Goal: Information Seeking & Learning: Learn about a topic

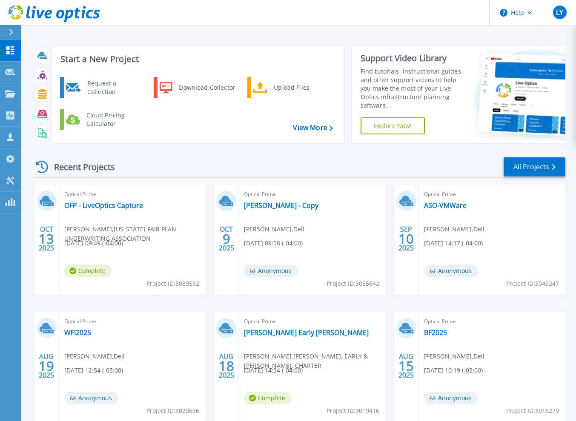
scroll to position [50, 0]
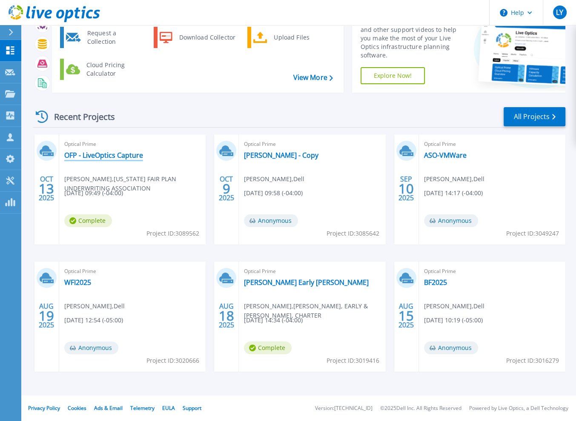
click at [115, 154] on link "OFP - LiveOptics Capture" at bounding box center [103, 155] width 79 height 9
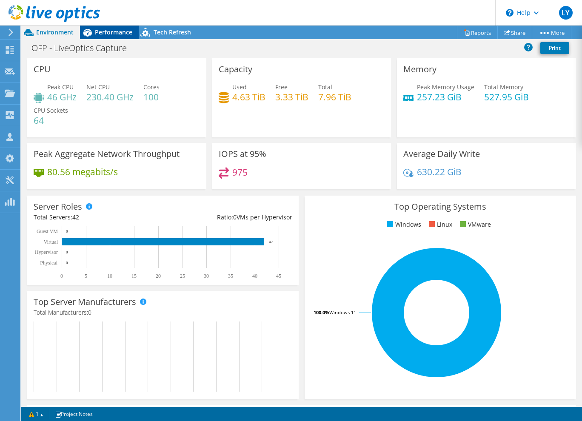
click at [112, 27] on div "Performance" at bounding box center [109, 33] width 59 height 14
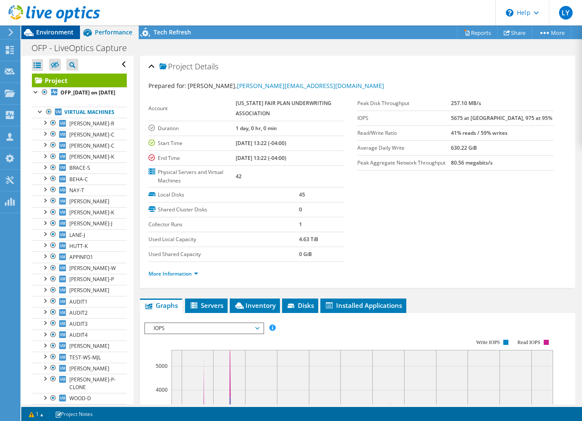
click at [48, 36] on div "Environment" at bounding box center [50, 33] width 59 height 14
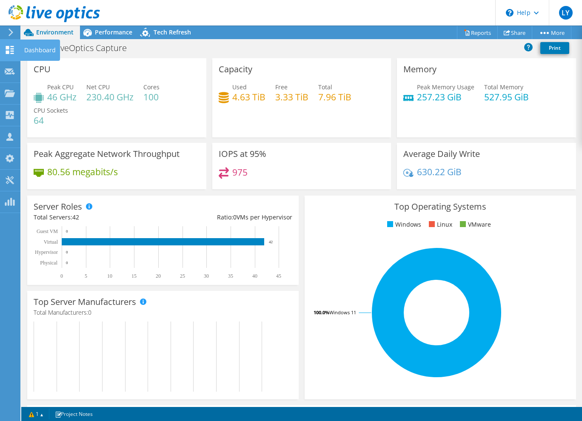
click at [8, 49] on icon at bounding box center [10, 50] width 10 height 8
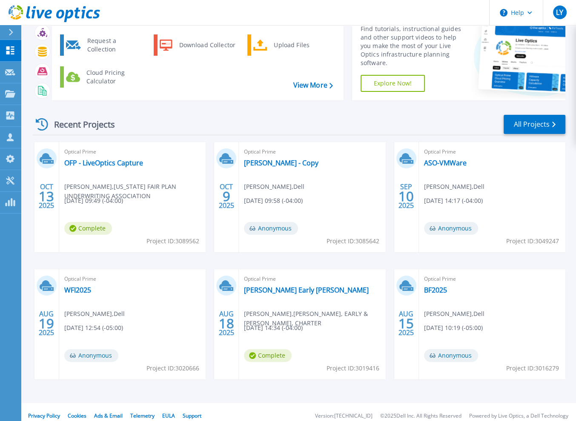
scroll to position [50, 0]
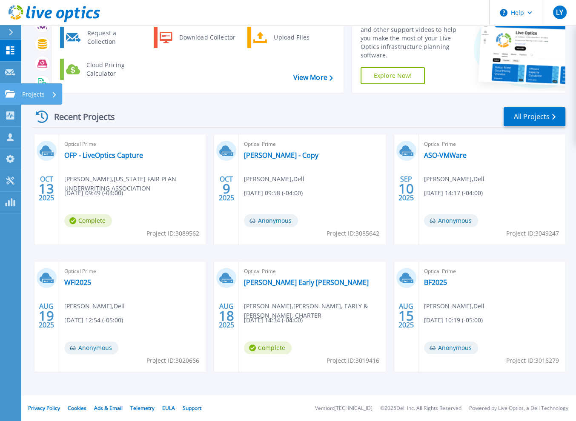
click at [12, 91] on icon at bounding box center [10, 93] width 10 height 7
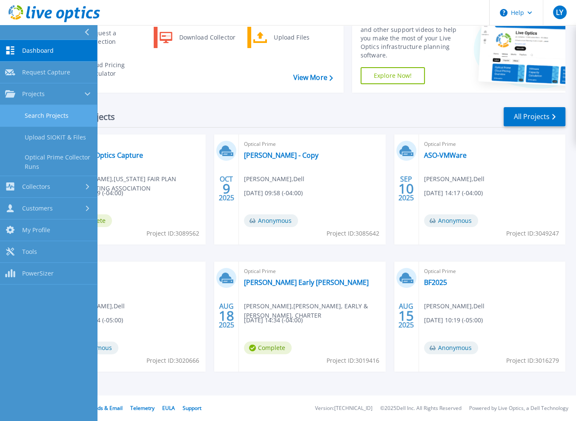
click at [51, 114] on link "Search Projects" at bounding box center [48, 116] width 97 height 22
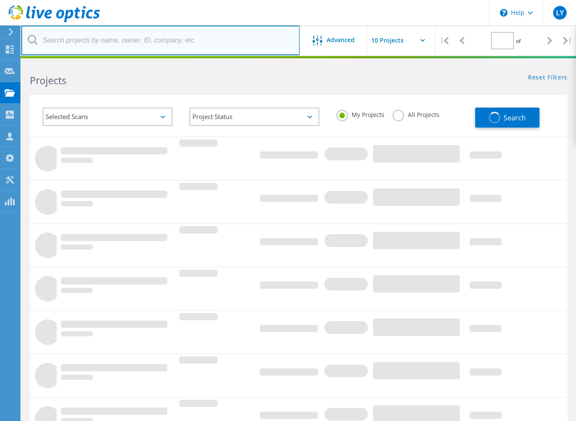
click at [119, 44] on input "text" at bounding box center [160, 41] width 278 height 30
type input "1"
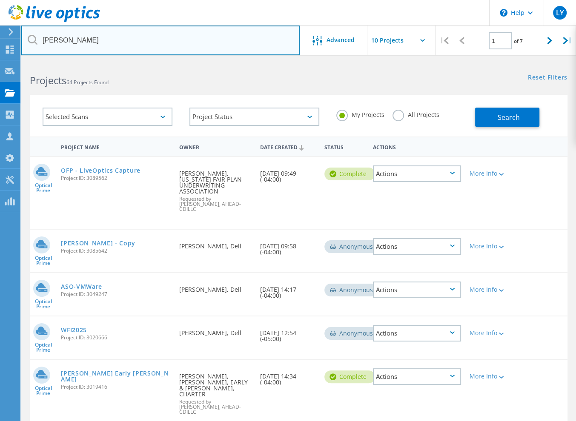
type input "audia"
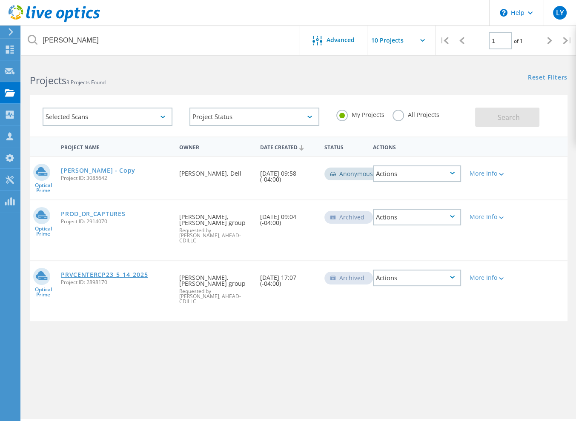
click at [94, 272] on link "PRVCENTERCP23_5_14_2025" at bounding box center [104, 275] width 87 height 6
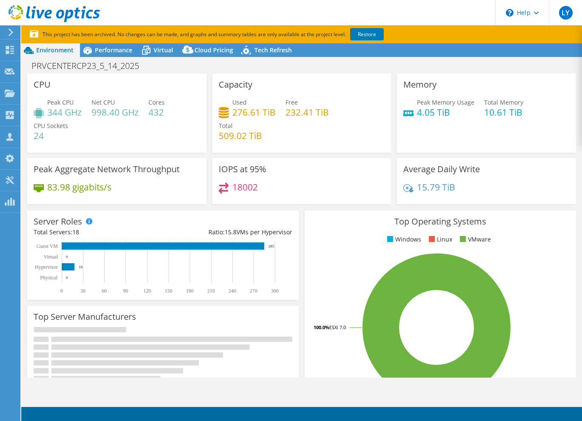
select select "USD"
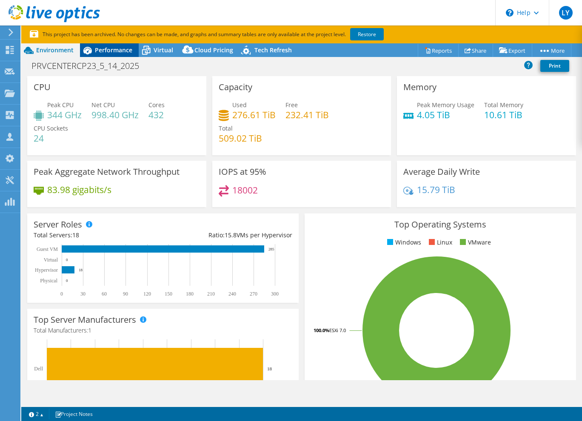
click at [118, 51] on span "Performance" at bounding box center [113, 50] width 37 height 8
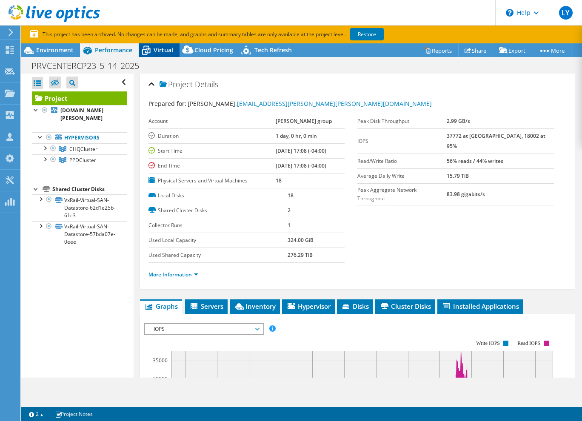
click at [171, 53] on span "Virtual" at bounding box center [164, 50] width 20 height 8
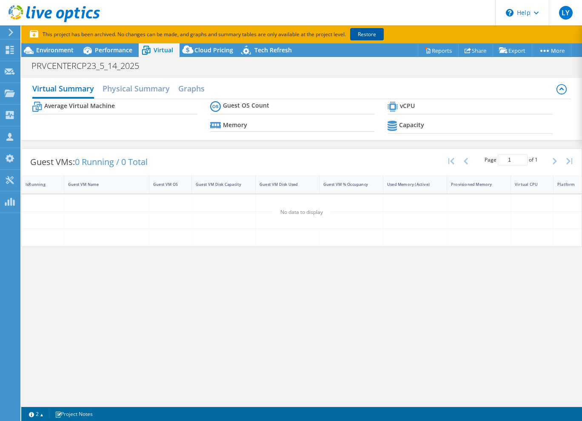
click at [365, 33] on link "Restore" at bounding box center [367, 34] width 34 height 12
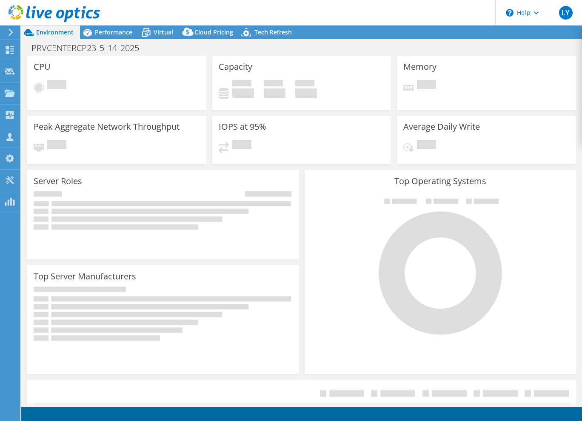
select select "USD"
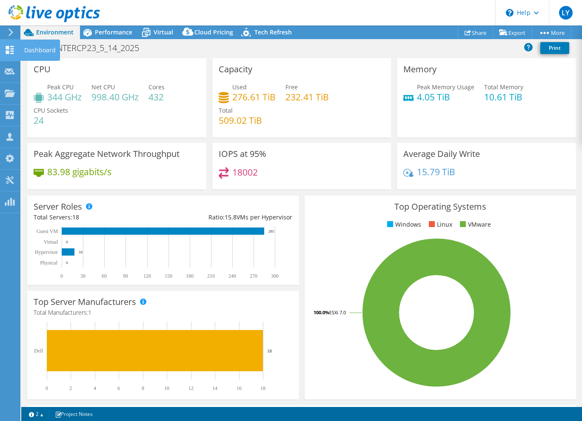
click at [10, 48] on icon at bounding box center [10, 50] width 10 height 8
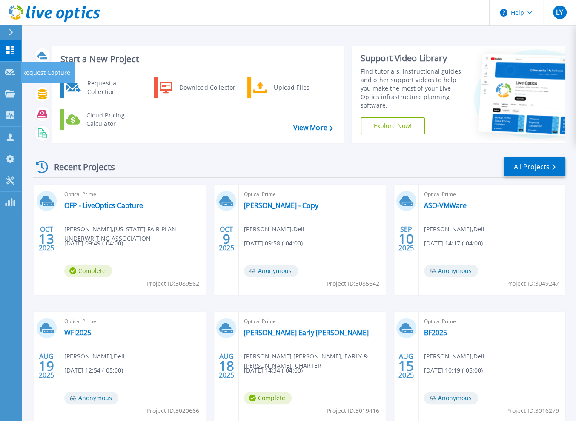
click at [6, 56] on link "Dashboard Dashboard" at bounding box center [10, 51] width 21 height 22
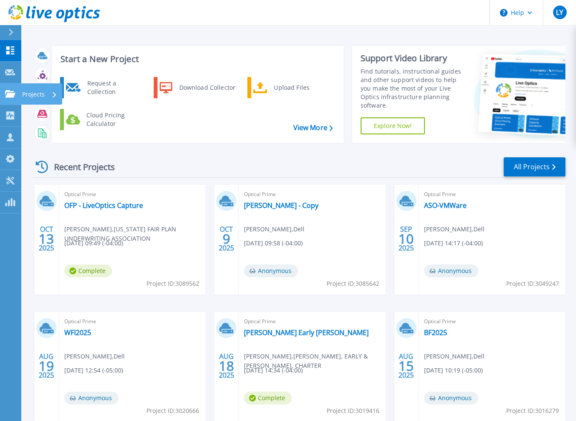
click at [12, 99] on link "Projects Projects" at bounding box center [10, 94] width 21 height 22
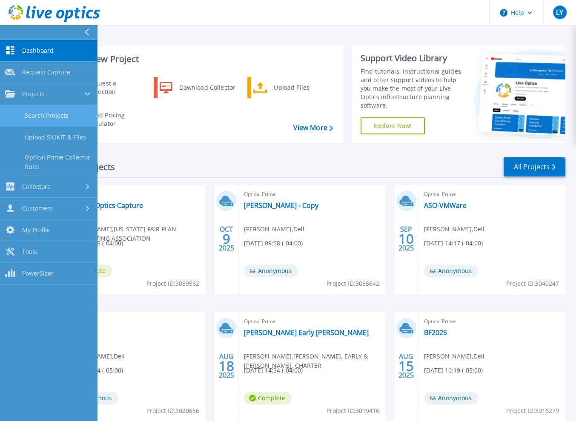
click at [49, 116] on link "Search Projects" at bounding box center [48, 116] width 97 height 22
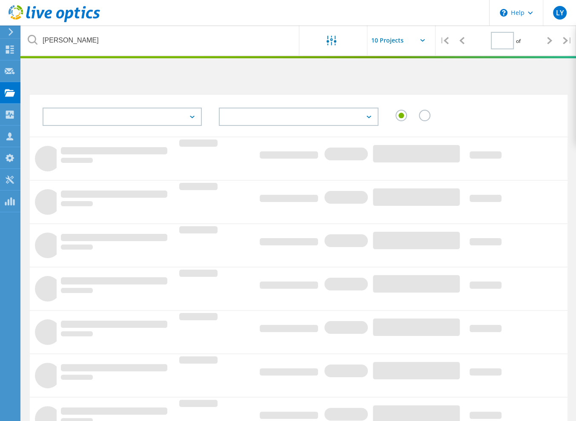
type input "1"
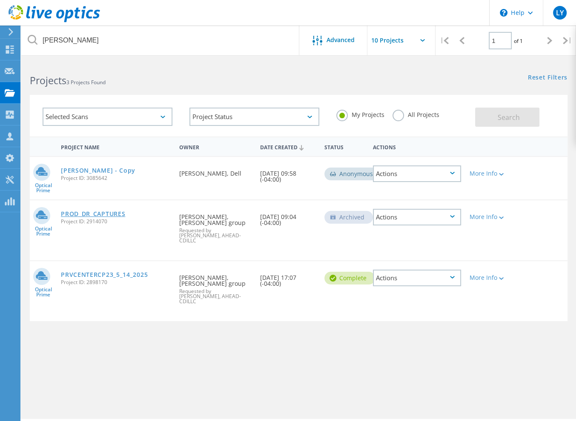
click at [107, 213] on link "PROD_DR_CAPTURES" at bounding box center [93, 214] width 64 height 6
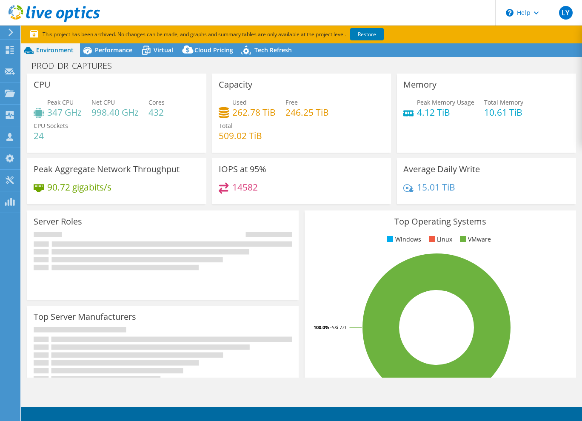
select select "USD"
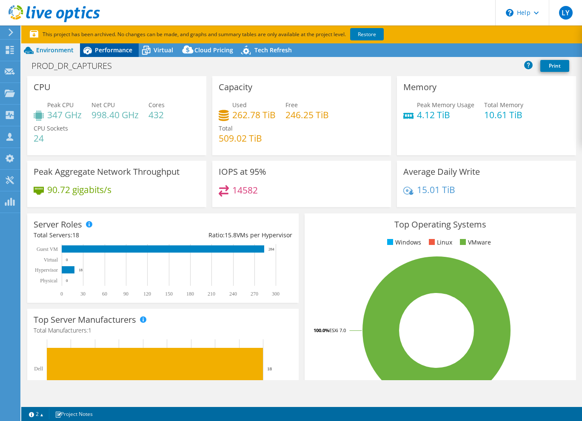
click at [100, 53] on span "Performance" at bounding box center [113, 50] width 37 height 8
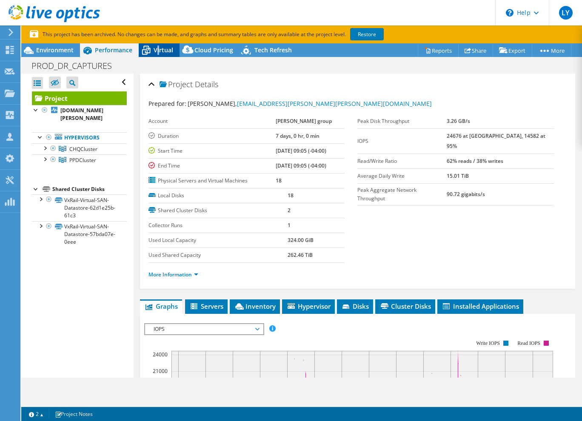
click at [157, 53] on span "Virtual" at bounding box center [164, 50] width 20 height 8
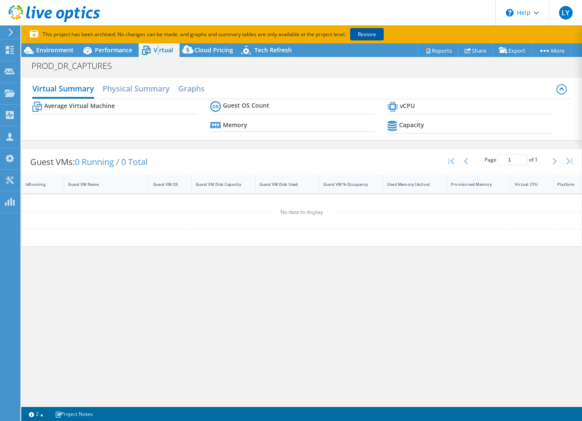
click at [359, 34] on link "Restore" at bounding box center [367, 34] width 34 height 12
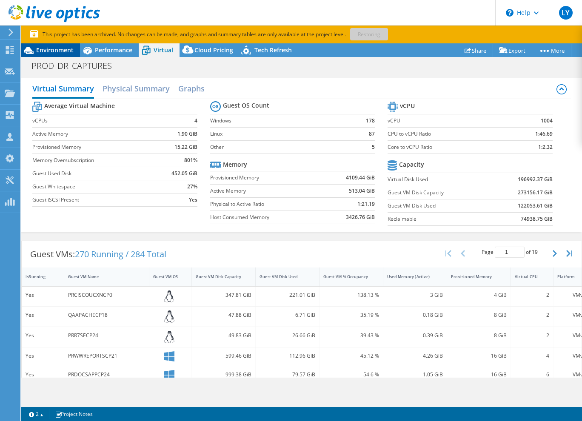
click at [44, 52] on span "Environment" at bounding box center [54, 50] width 37 height 8
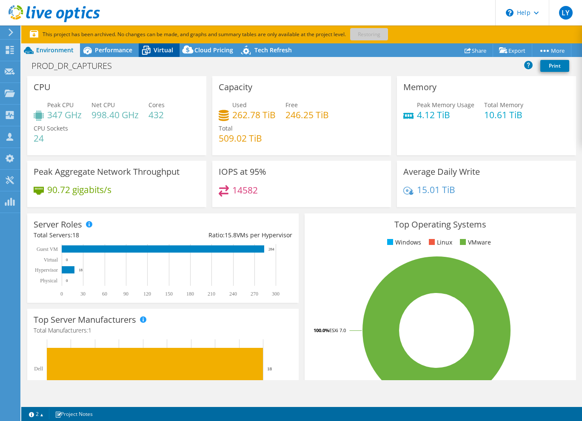
click at [158, 51] on span "Virtual" at bounding box center [164, 50] width 20 height 8
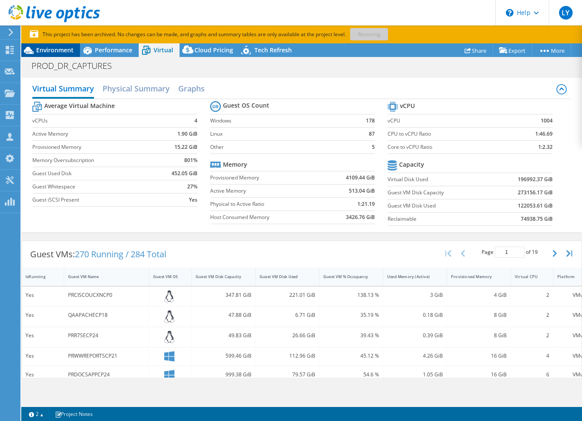
click at [51, 51] on span "Environment" at bounding box center [54, 50] width 37 height 8
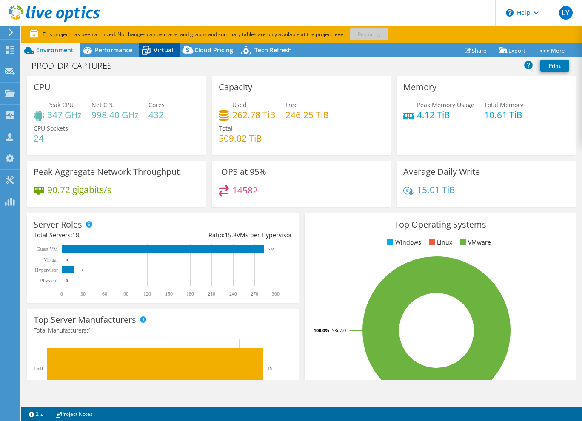
click at [170, 47] on span "Virtual" at bounding box center [164, 50] width 20 height 8
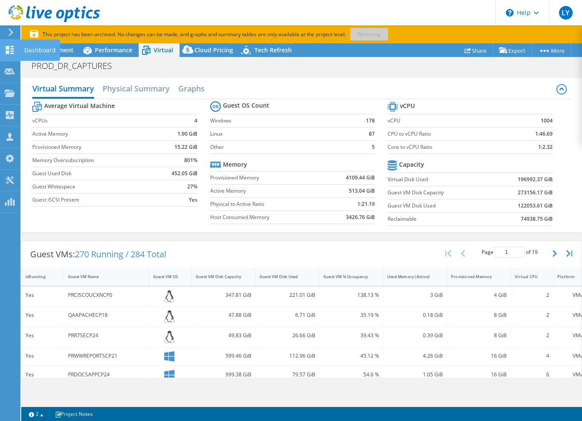
click at [7, 51] on use at bounding box center [10, 50] width 8 height 8
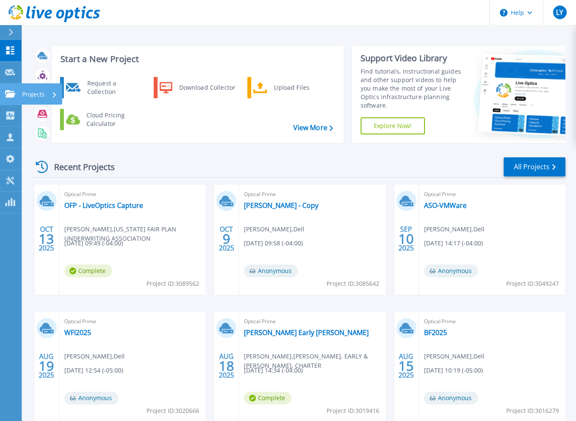
click at [2, 94] on link "Projects Projects" at bounding box center [10, 94] width 21 height 22
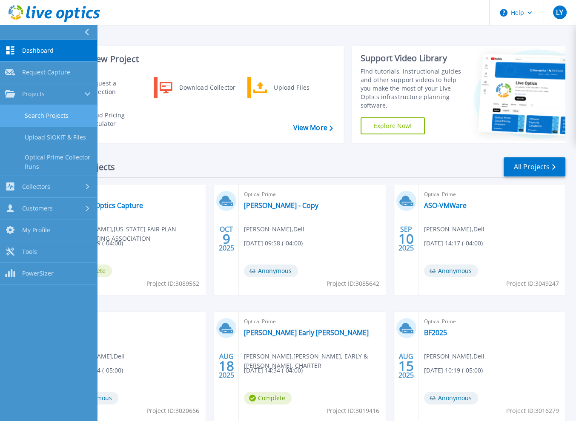
click at [27, 115] on link "Search Projects" at bounding box center [48, 116] width 97 height 22
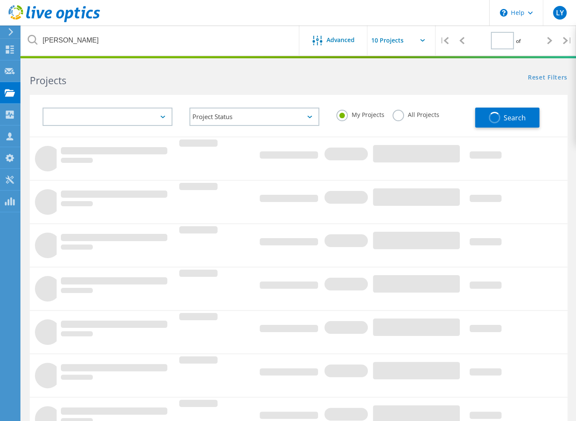
type input "1"
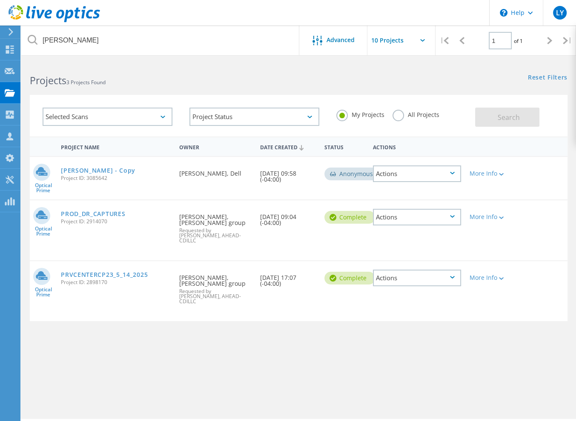
click at [128, 321] on div "Project Name Owner Date Created Status Actions Optical Prime [PERSON_NAME] - Co…" at bounding box center [298, 247] width 537 height 221
click at [86, 173] on link "[PERSON_NAME] - Copy" at bounding box center [98, 171] width 74 height 6
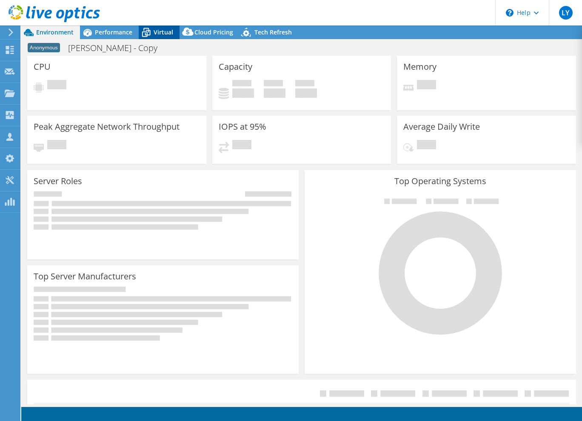
select select "USD"
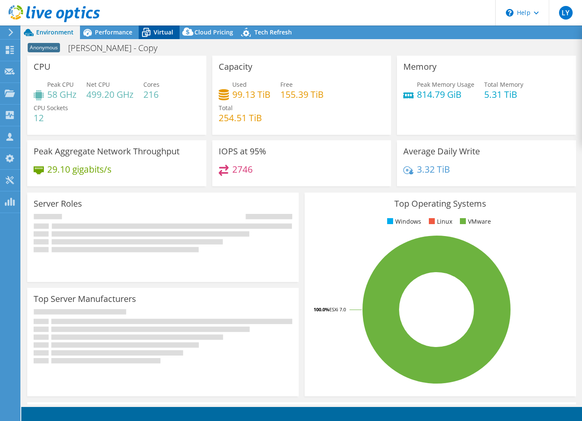
click at [161, 31] on span "Virtual" at bounding box center [164, 32] width 20 height 8
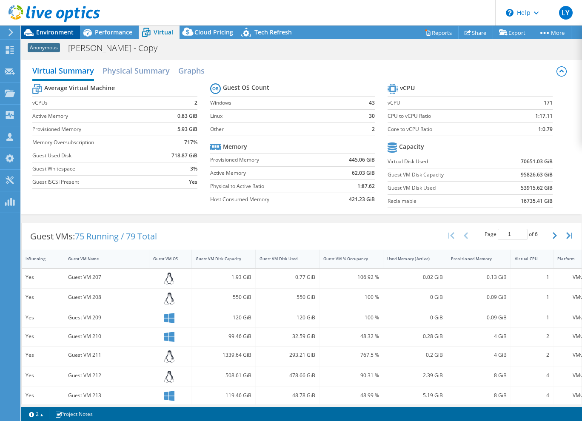
click at [52, 32] on span "Environment" at bounding box center [54, 32] width 37 height 8
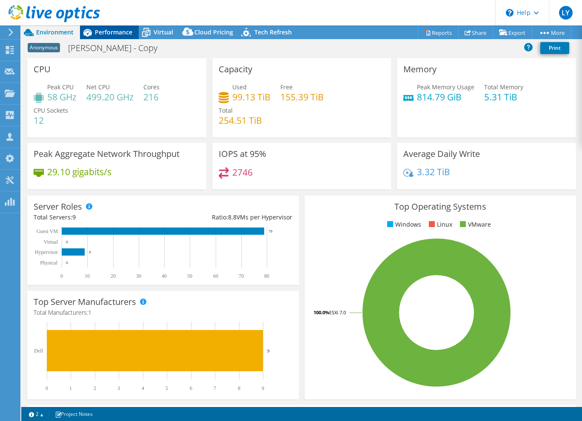
click at [111, 28] on span "Performance" at bounding box center [113, 32] width 37 height 8
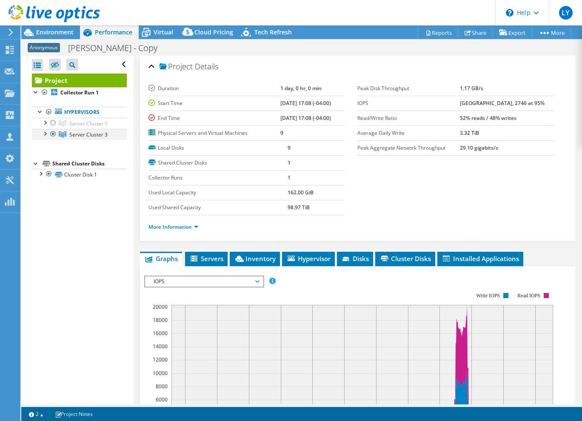
click at [45, 134] on div at bounding box center [44, 133] width 9 height 9
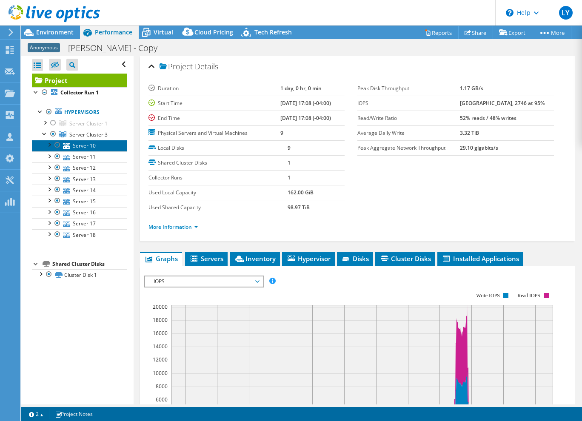
click at [89, 145] on link "Server 10" at bounding box center [79, 145] width 95 height 11
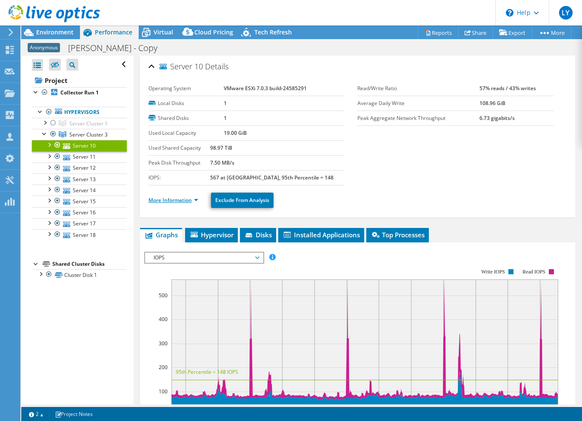
click at [180, 199] on link "More Information" at bounding box center [173, 200] width 50 height 7
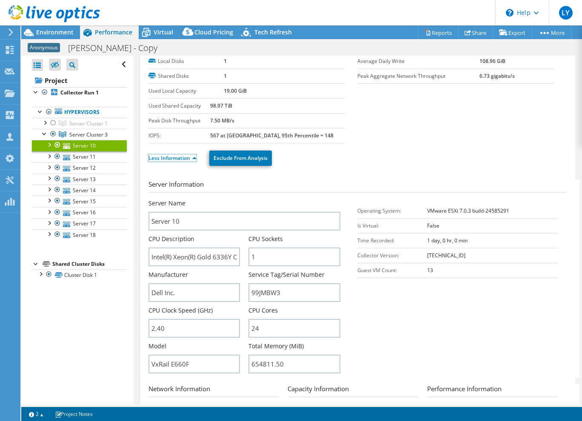
scroll to position [43, 0]
click at [5, 54] on div at bounding box center [10, 50] width 10 height 9
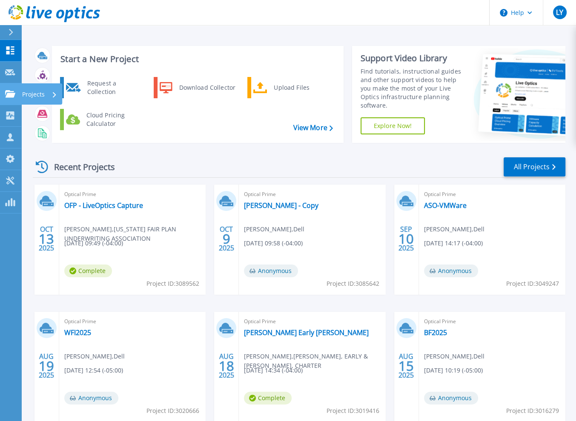
click at [8, 93] on icon at bounding box center [10, 93] width 10 height 7
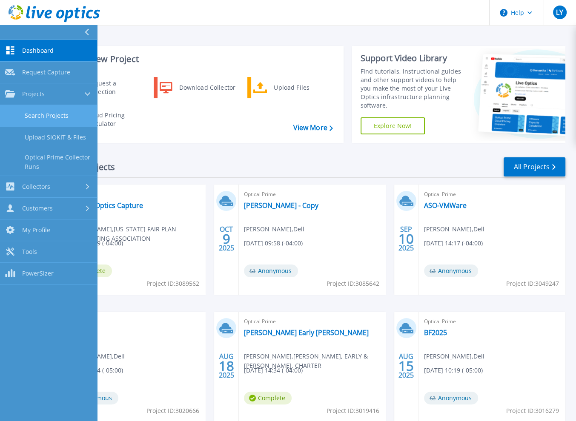
click at [59, 117] on link "Search Projects" at bounding box center [48, 116] width 97 height 22
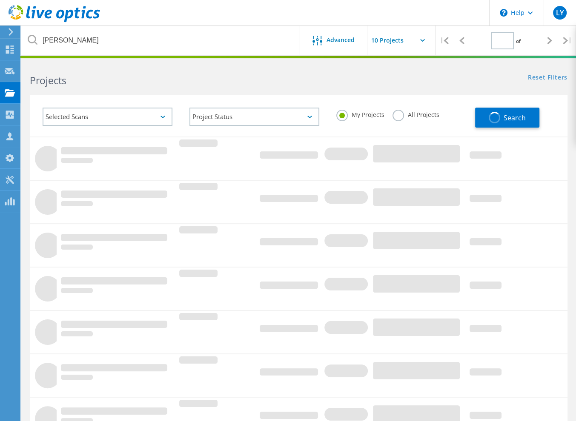
type input "1"
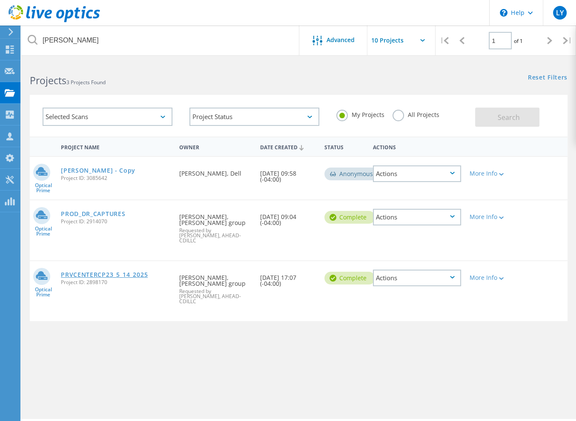
click at [107, 272] on link "PRVCENTERCP23_5_14_2025" at bounding box center [104, 275] width 87 height 6
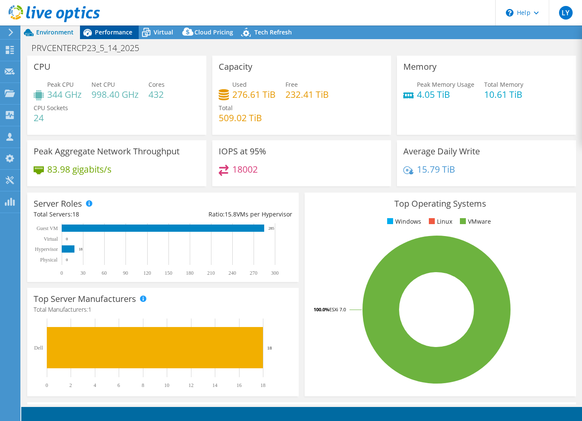
select select "USD"
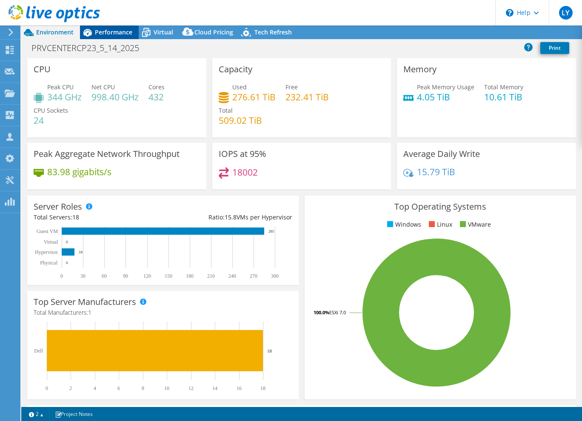
click at [108, 31] on span "Performance" at bounding box center [113, 32] width 37 height 8
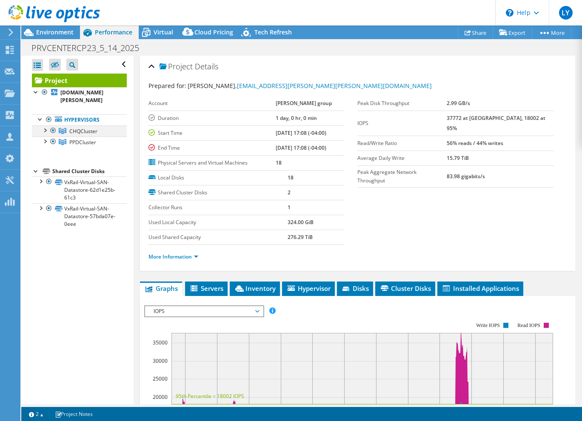
click at [44, 125] on div at bounding box center [44, 129] width 9 height 9
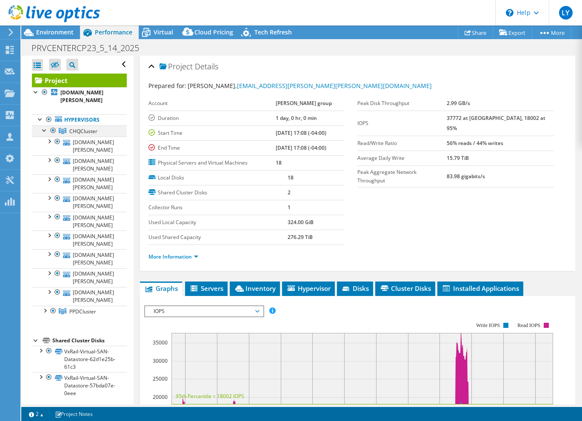
click at [44, 125] on div at bounding box center [44, 129] width 9 height 9
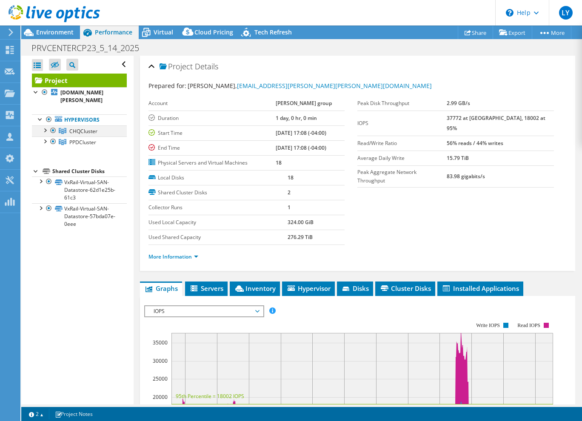
click at [44, 125] on div at bounding box center [44, 129] width 9 height 9
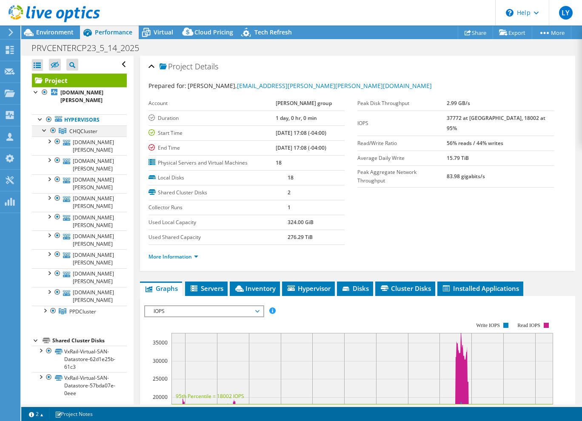
click at [44, 125] on div at bounding box center [44, 129] width 9 height 9
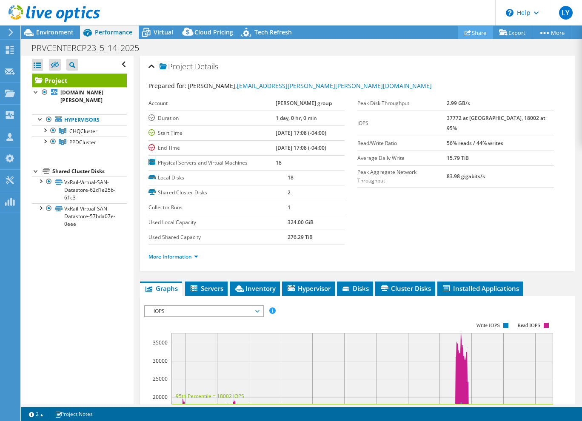
click at [467, 31] on link "Share" at bounding box center [475, 32] width 35 height 13
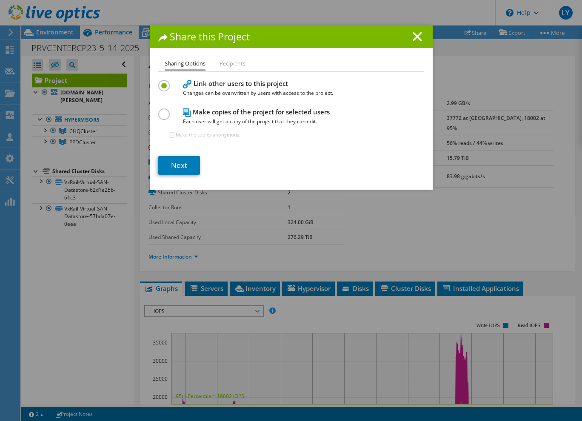
click at [158, 111] on label at bounding box center [165, 109] width 15 height 2
click at [0, 0] on input "radio" at bounding box center [0, 0] width 0 height 0
click at [174, 164] on link "Next" at bounding box center [179, 165] width 42 height 19
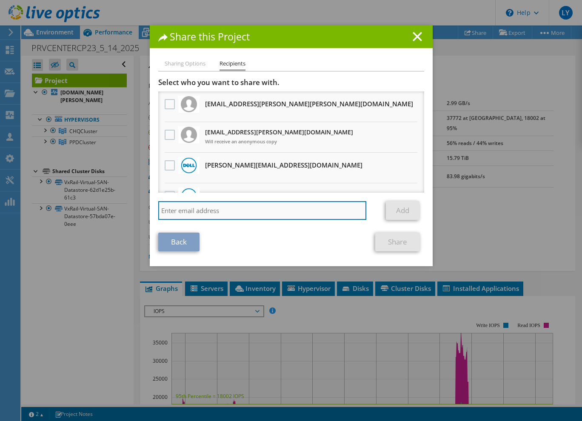
click at [193, 205] on input "search" at bounding box center [262, 210] width 208 height 19
type input "adam.marcum@ahead.com"
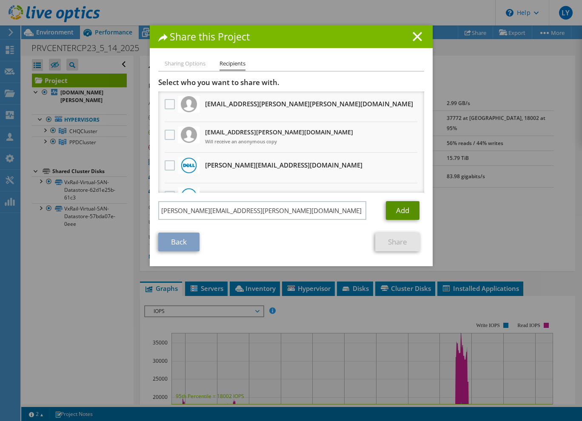
click at [392, 215] on link "Add" at bounding box center [403, 210] width 34 height 19
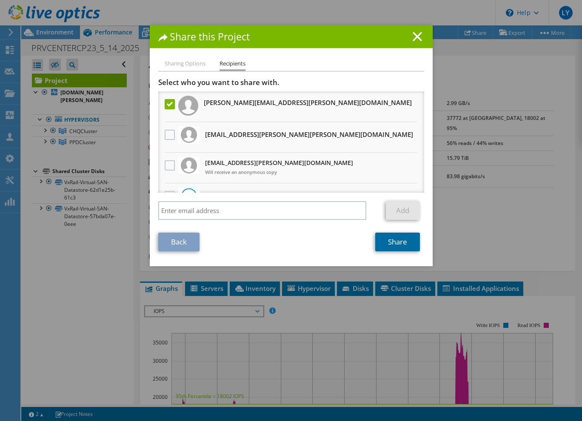
click at [377, 244] on link "Share" at bounding box center [397, 242] width 45 height 19
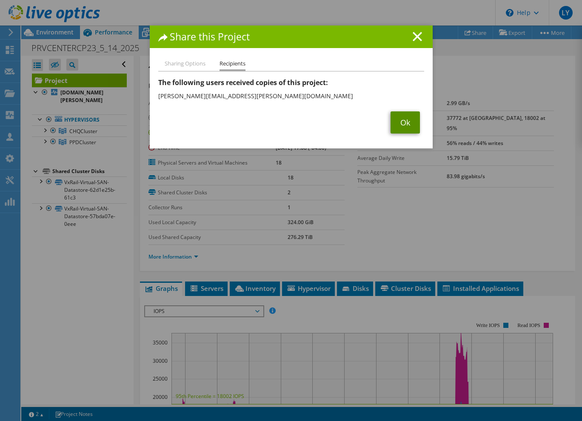
click at [399, 116] on link "Ok" at bounding box center [404, 122] width 29 height 22
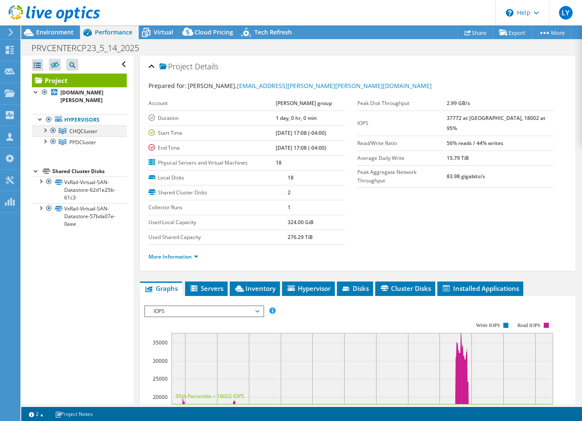
click at [45, 125] on div at bounding box center [44, 129] width 9 height 9
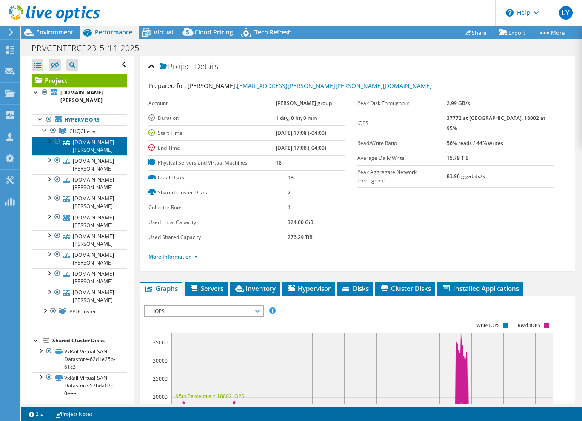
click at [105, 137] on link "presxisrvrcp8.ad.audia.com" at bounding box center [79, 146] width 95 height 19
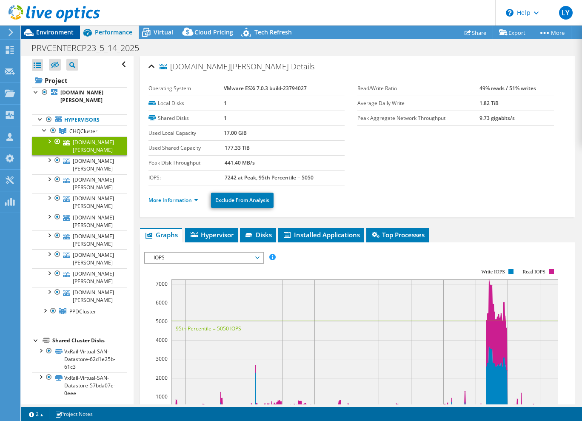
click at [55, 33] on span "Environment" at bounding box center [54, 32] width 37 height 8
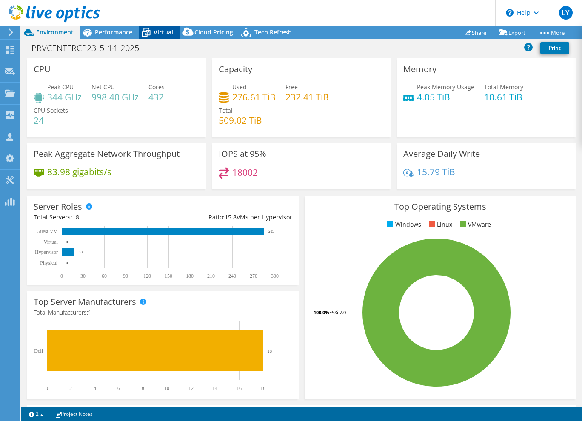
click at [162, 33] on span "Virtual" at bounding box center [164, 32] width 20 height 8
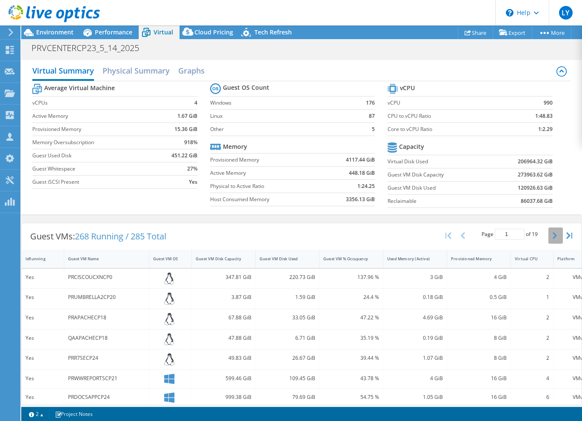
click at [548, 235] on button "button" at bounding box center [555, 236] width 14 height 16
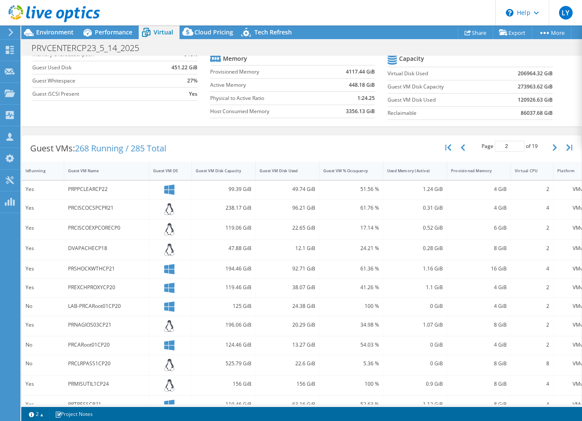
scroll to position [162, 0]
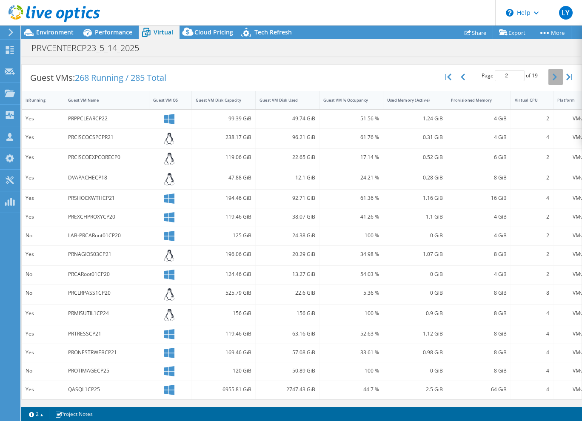
click at [548, 69] on button "button" at bounding box center [555, 77] width 14 height 16
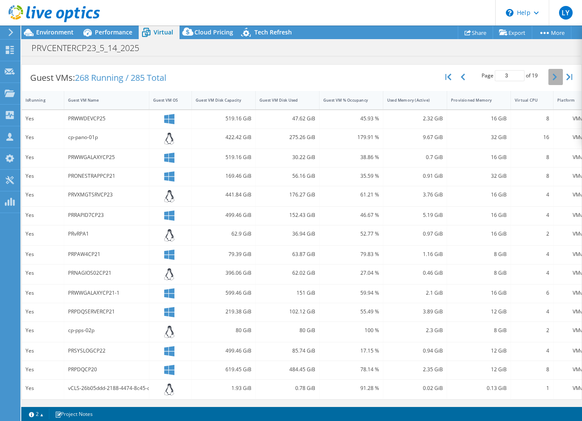
click at [548, 75] on button "button" at bounding box center [555, 77] width 14 height 16
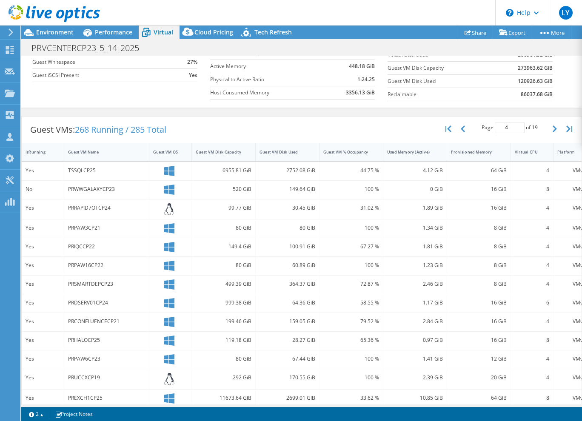
scroll to position [157, 0]
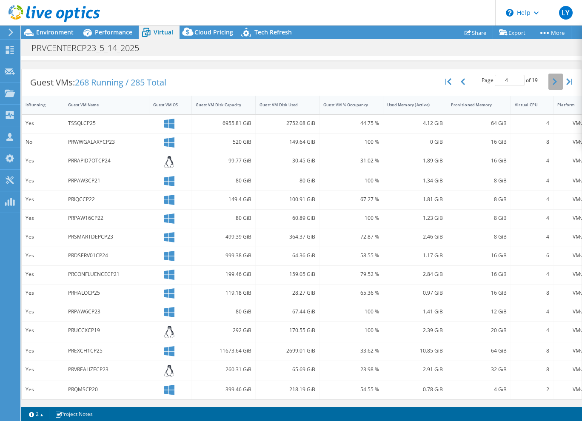
click at [548, 74] on button "button" at bounding box center [555, 82] width 14 height 16
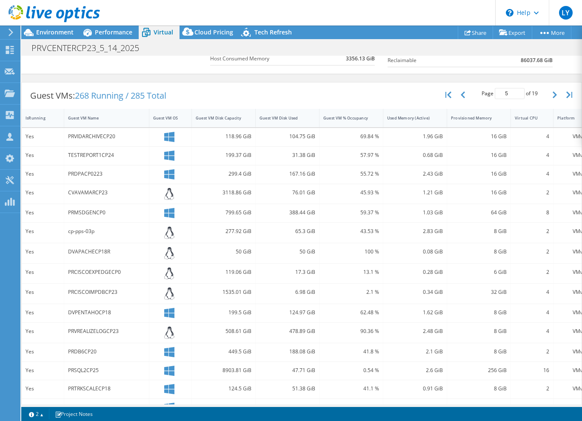
scroll to position [162, 0]
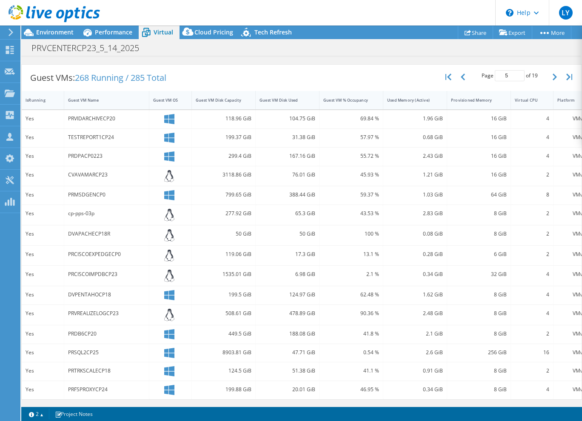
click at [548, 70] on button "button" at bounding box center [555, 77] width 14 height 16
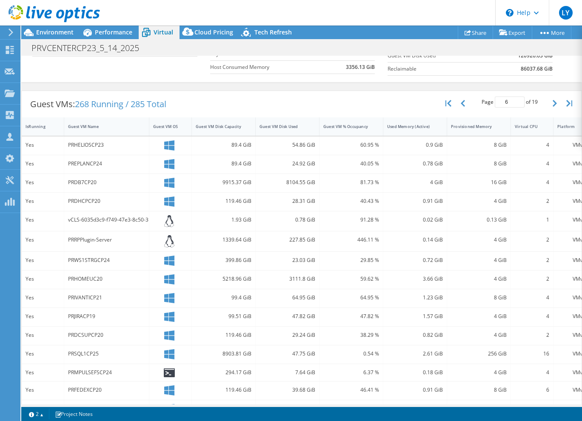
scroll to position [155, 0]
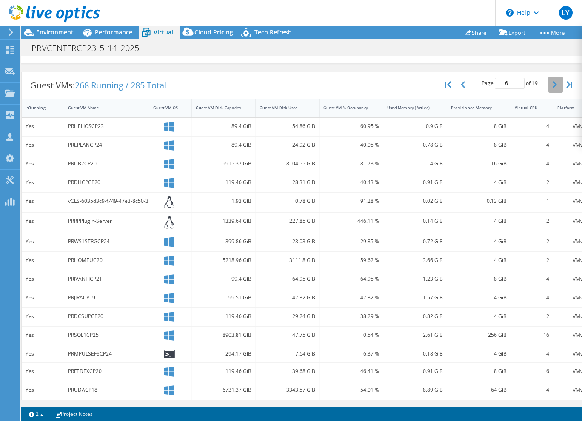
click at [548, 80] on button "button" at bounding box center [555, 85] width 14 height 16
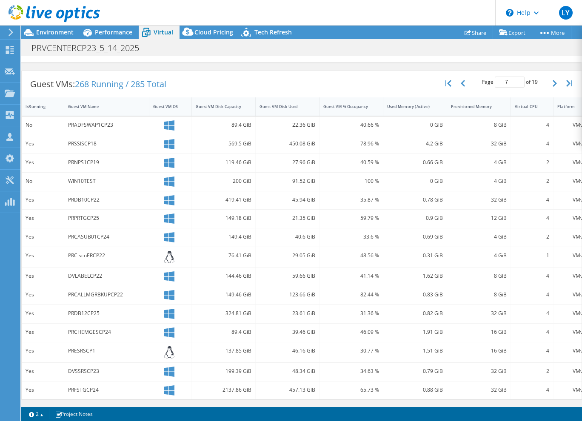
scroll to position [156, 0]
click at [553, 80] on icon "button" at bounding box center [555, 83] width 4 height 7
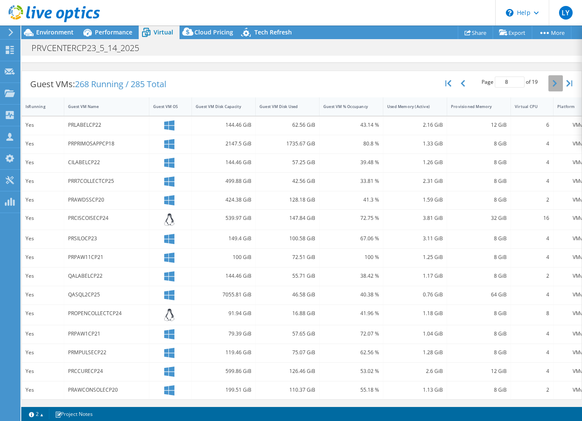
click at [553, 80] on icon "button" at bounding box center [555, 83] width 4 height 7
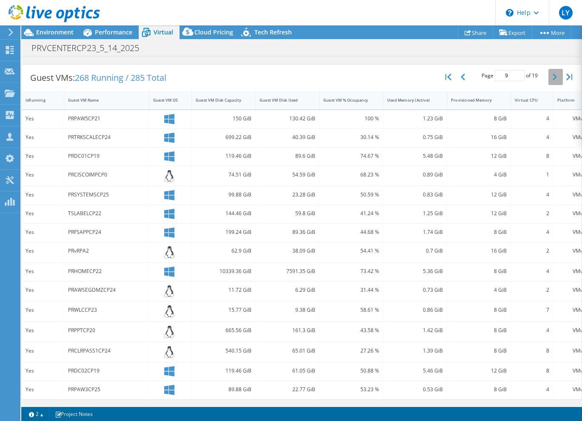
click at [553, 74] on icon "button" at bounding box center [555, 77] width 4 height 7
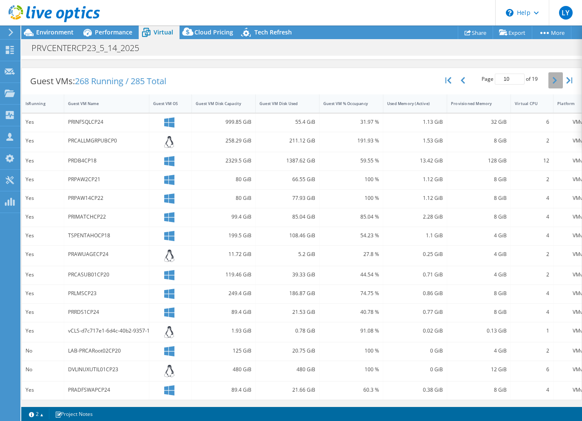
click at [548, 79] on button "button" at bounding box center [555, 80] width 14 height 16
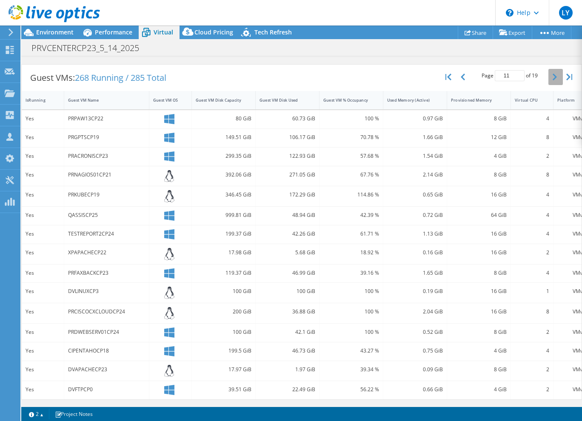
click at [548, 73] on button "button" at bounding box center [555, 77] width 14 height 16
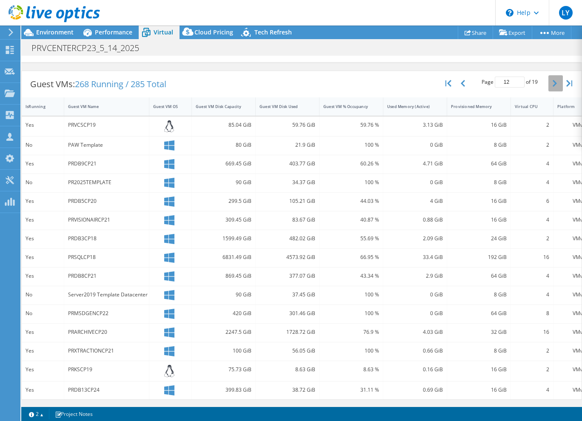
click at [551, 75] on button "button" at bounding box center [555, 83] width 14 height 16
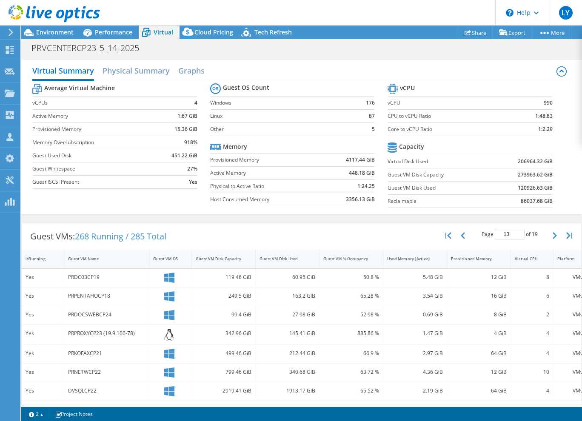
scroll to position [157, 0]
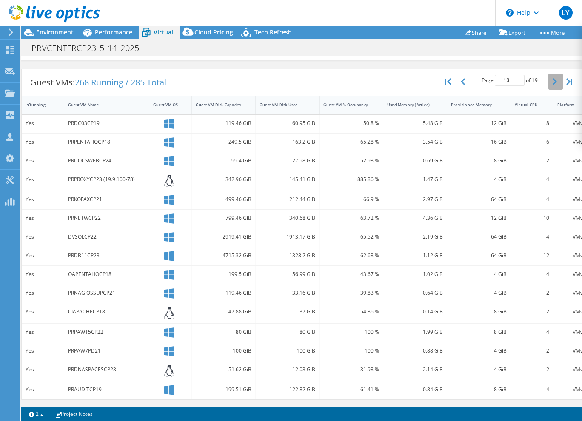
click at [553, 78] on icon "button" at bounding box center [555, 81] width 4 height 7
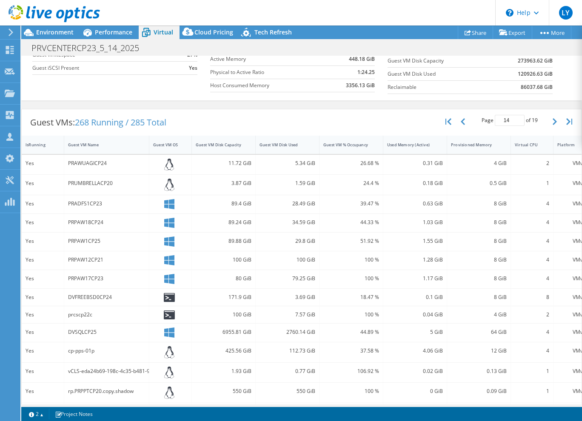
scroll to position [158, 0]
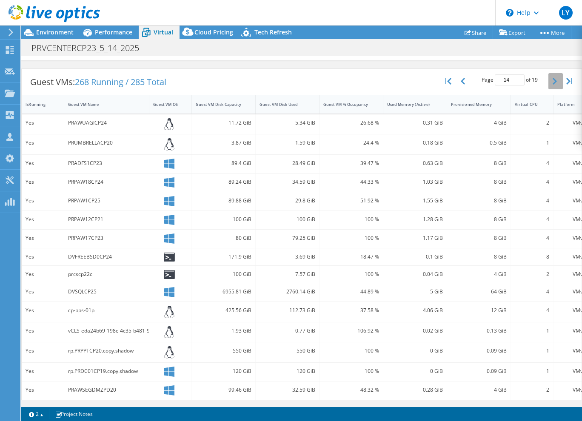
click at [551, 75] on button "button" at bounding box center [555, 81] width 14 height 16
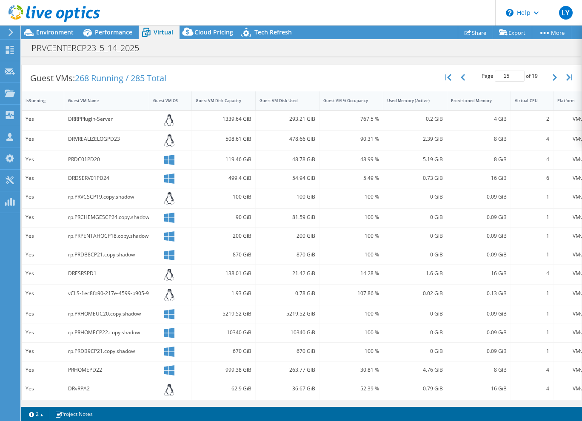
scroll to position [162, 0]
click at [541, 74] on div "Page 15 of 19 5 rows 10 rows 20 rows 25 rows 50 rows 100 rows" at bounding box center [509, 77] width 77 height 16
click at [548, 72] on button "button" at bounding box center [555, 77] width 14 height 16
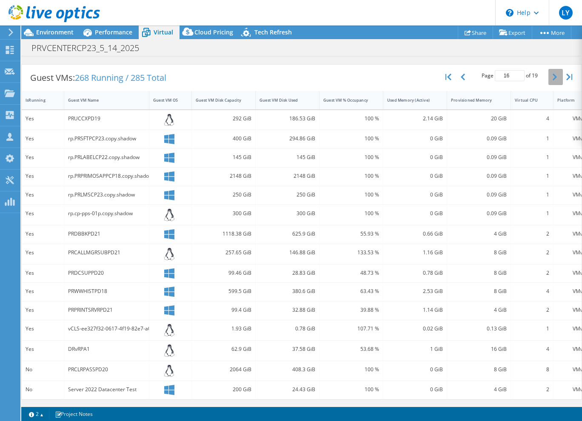
click at [548, 74] on button "button" at bounding box center [555, 77] width 14 height 16
type input "17"
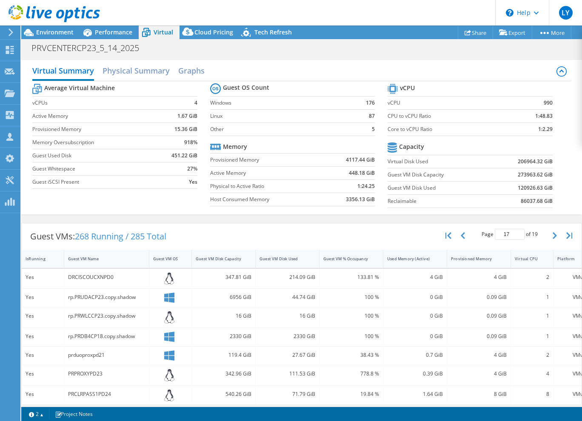
scroll to position [24, 0]
click at [56, 33] on span "Environment" at bounding box center [54, 32] width 37 height 8
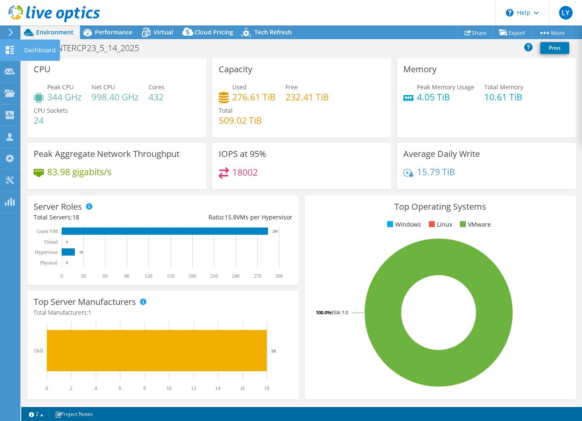
click at [11, 48] on use at bounding box center [10, 50] width 8 height 8
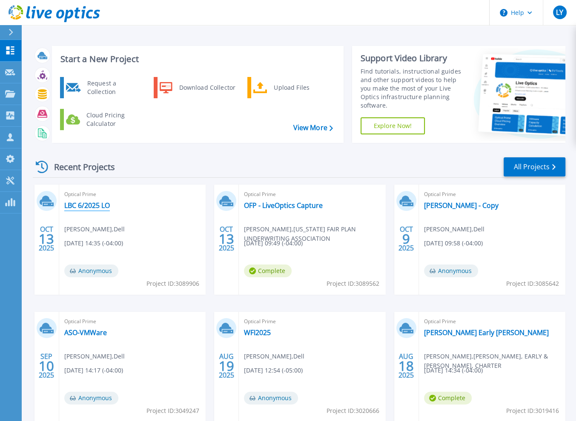
click at [78, 208] on link "LBC 6/2025 LO" at bounding box center [87, 205] width 46 height 9
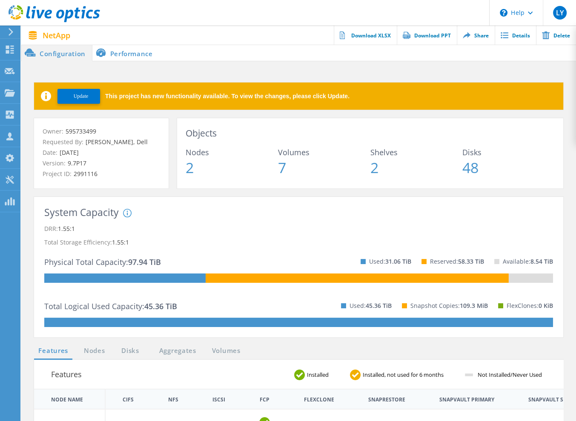
click at [82, 99] on span "Update" at bounding box center [81, 96] width 15 height 6
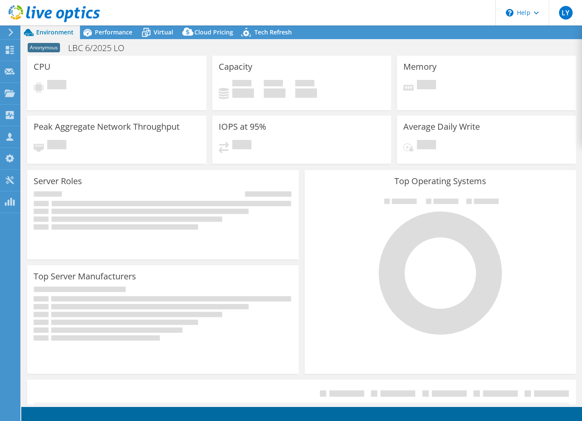
select select "USD"
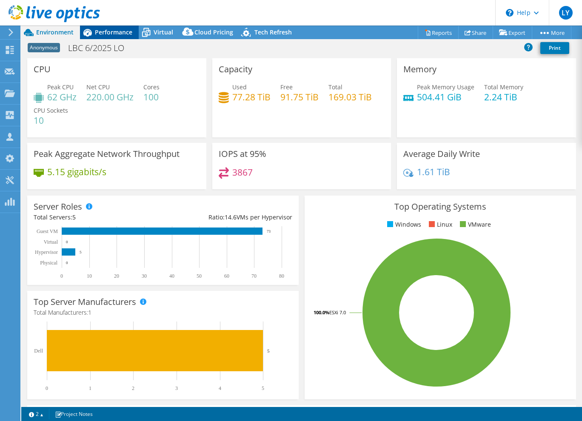
click at [114, 34] on span "Performance" at bounding box center [113, 32] width 37 height 8
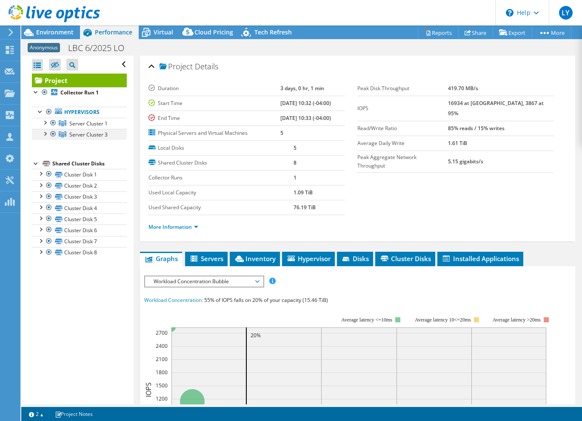
click at [49, 131] on div at bounding box center [53, 134] width 9 height 10
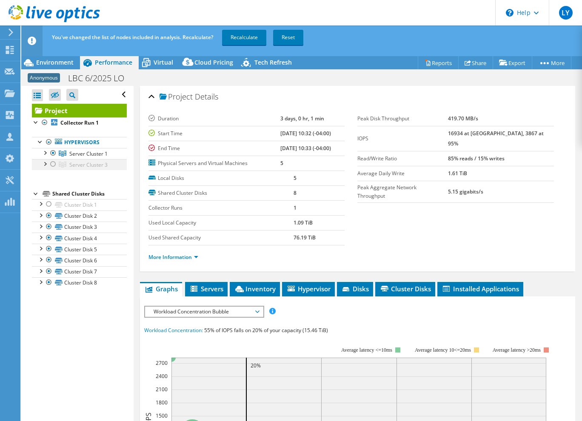
click at [54, 164] on div at bounding box center [53, 164] width 9 height 10
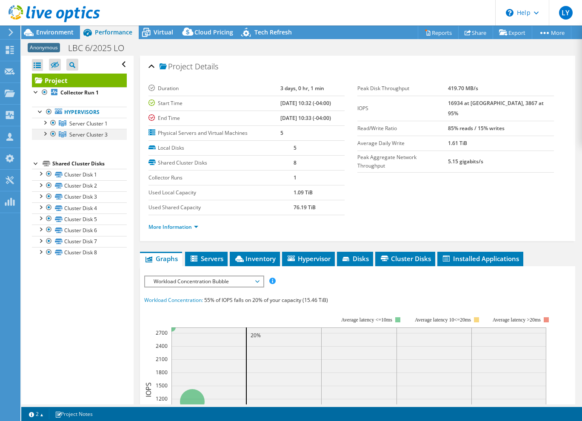
click at [43, 132] on div at bounding box center [44, 133] width 9 height 9
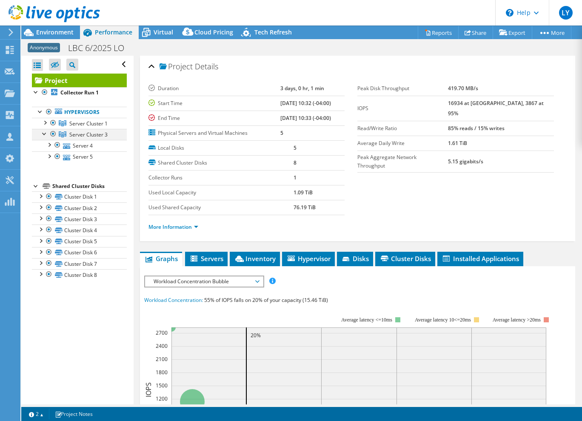
click at [43, 133] on div at bounding box center [44, 133] width 9 height 9
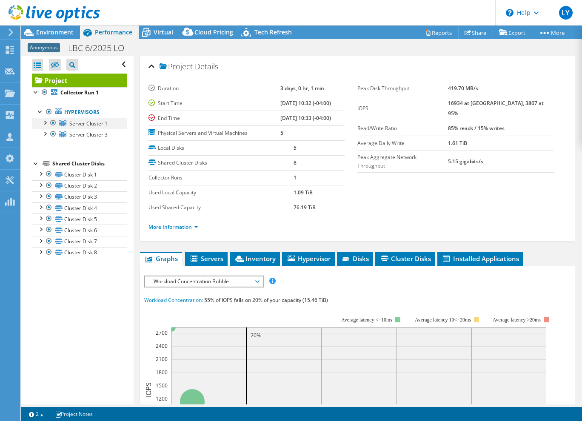
click at [43, 121] on div at bounding box center [44, 122] width 9 height 9
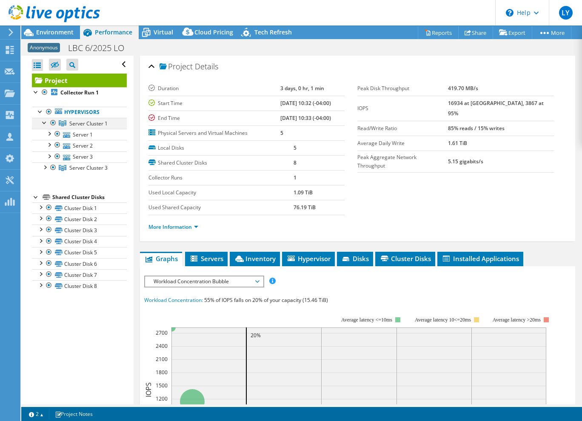
click at [43, 121] on div at bounding box center [44, 122] width 9 height 9
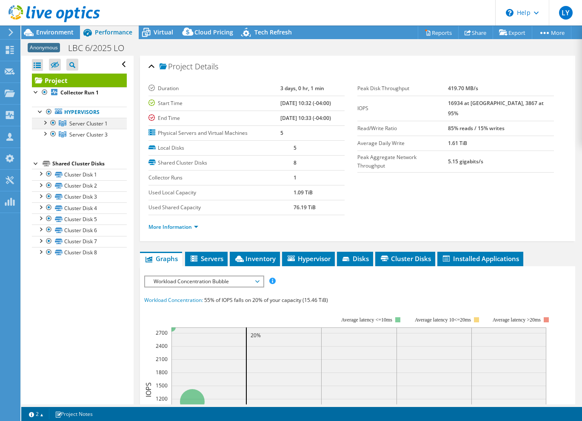
click at [46, 123] on div at bounding box center [44, 122] width 9 height 9
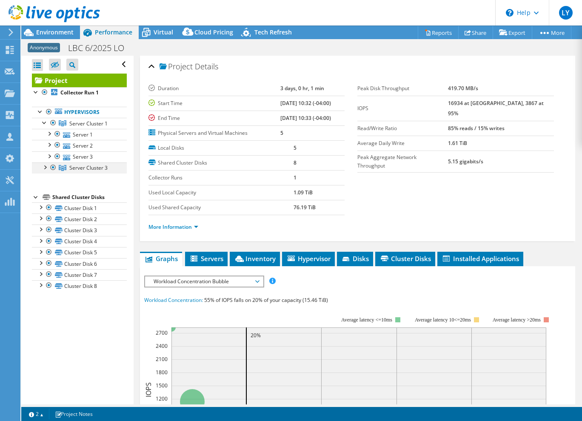
click at [46, 168] on div at bounding box center [44, 166] width 9 height 9
click at [53, 167] on div at bounding box center [53, 167] width 9 height 10
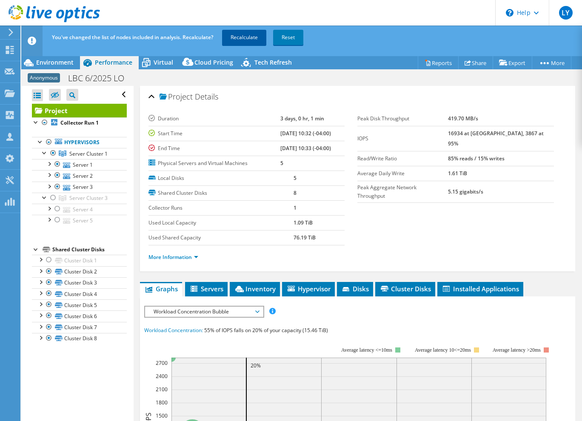
click at [243, 40] on link "Recalculate" at bounding box center [244, 37] width 44 height 15
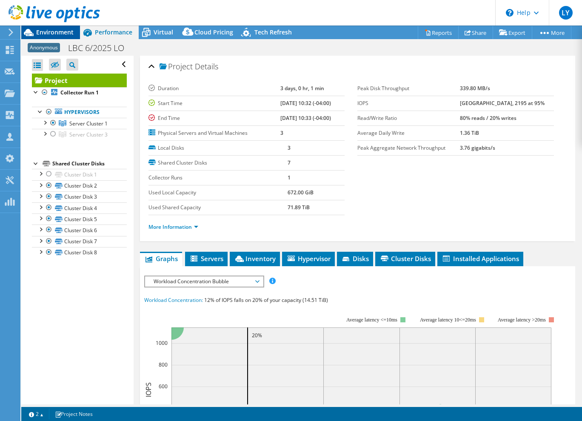
click at [44, 30] on span "Environment" at bounding box center [54, 32] width 37 height 8
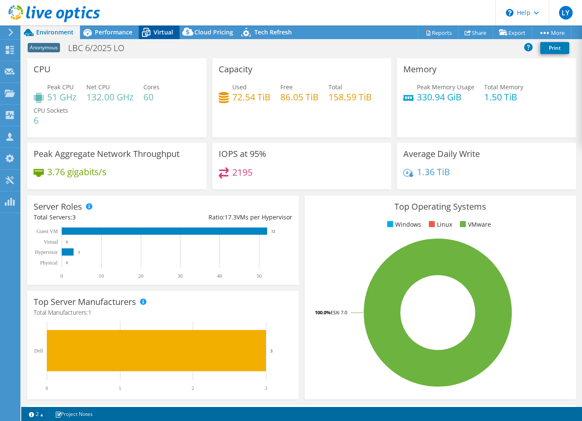
click at [154, 28] on span "Virtual" at bounding box center [164, 32] width 20 height 8
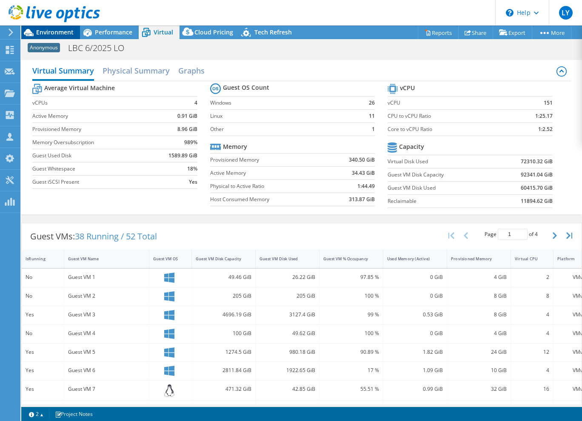
click at [56, 31] on span "Environment" at bounding box center [54, 32] width 37 height 8
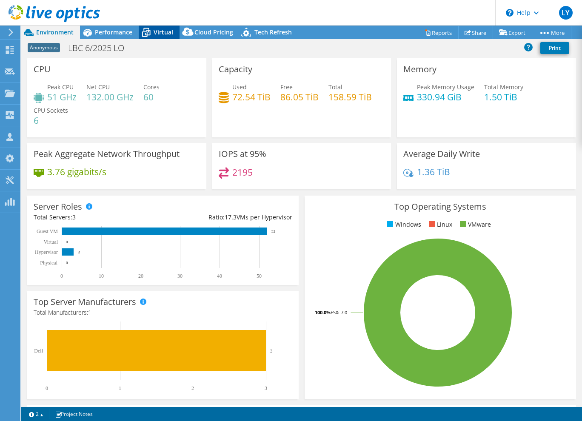
click at [161, 35] on span "Virtual" at bounding box center [164, 32] width 20 height 8
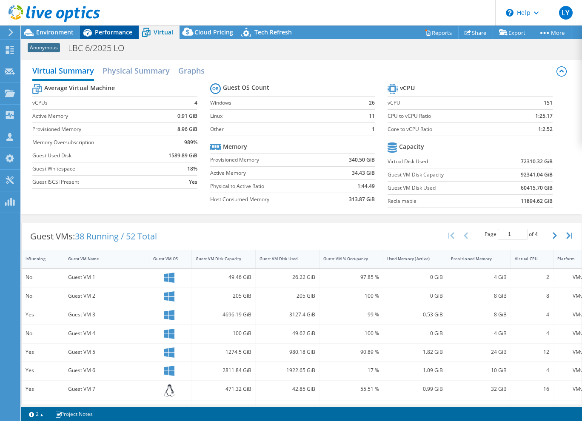
click at [121, 32] on span "Performance" at bounding box center [113, 32] width 37 height 8
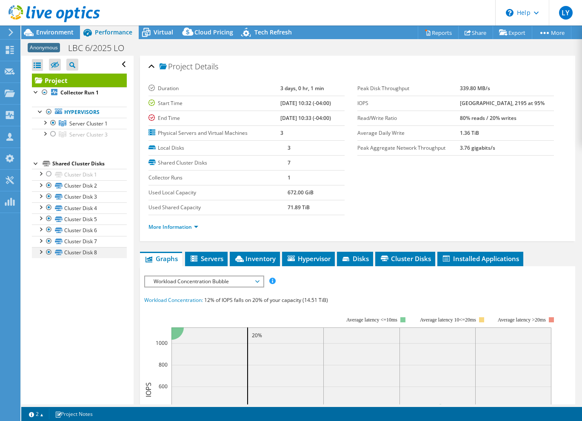
click at [40, 250] on div at bounding box center [40, 251] width 9 height 9
click at [80, 254] on link "Cluster Disk 8" at bounding box center [79, 252] width 95 height 11
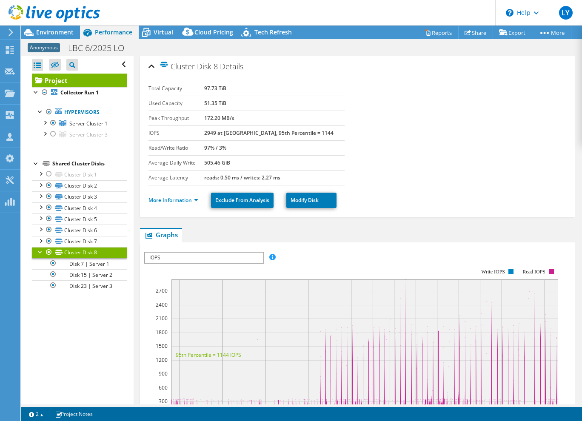
click at [58, 25] on div at bounding box center [50, 14] width 100 height 28
click at [57, 36] on div "Environment" at bounding box center [50, 33] width 59 height 14
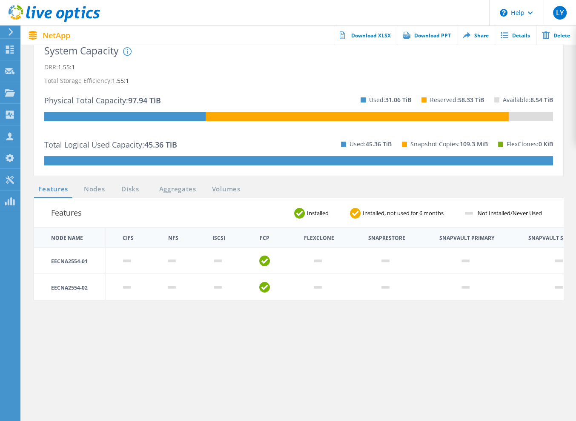
scroll to position [170, 0]
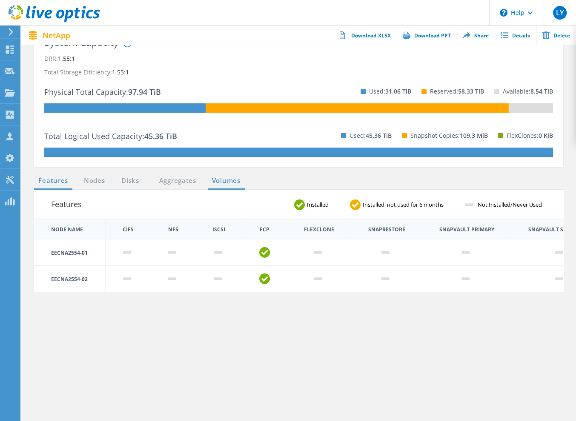
click at [224, 182] on link "Volumes" at bounding box center [226, 181] width 37 height 11
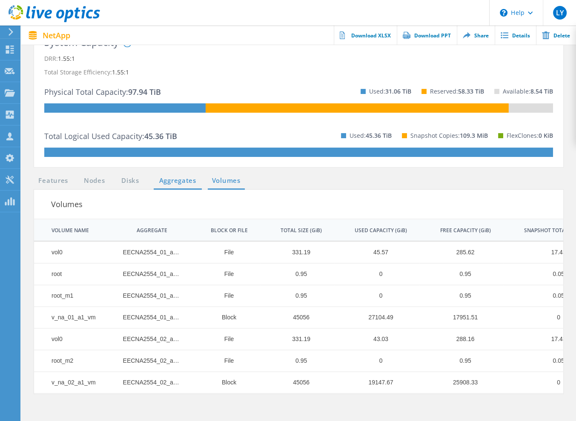
click at [174, 180] on link "Aggregates" at bounding box center [178, 181] width 48 height 11
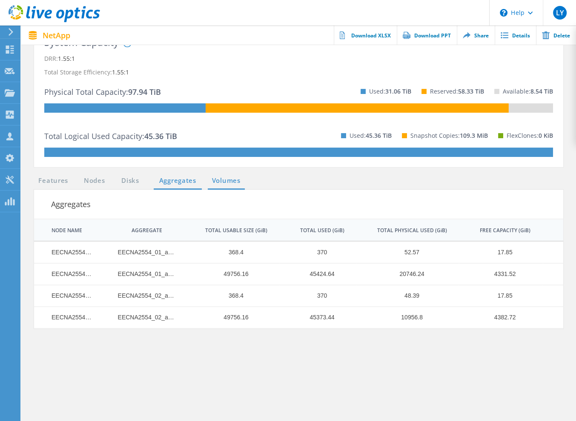
click at [216, 185] on link "Volumes" at bounding box center [226, 181] width 37 height 11
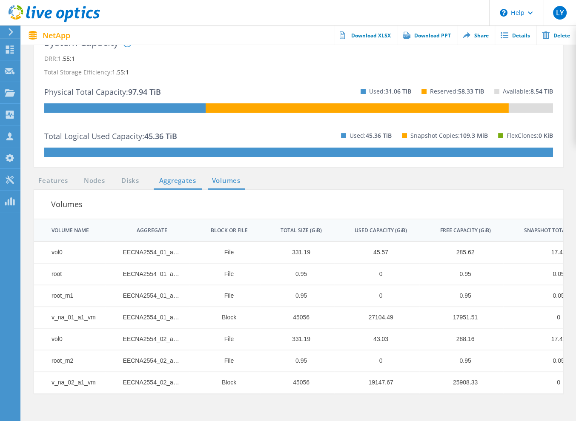
click at [170, 182] on link "Aggregates" at bounding box center [178, 181] width 48 height 11
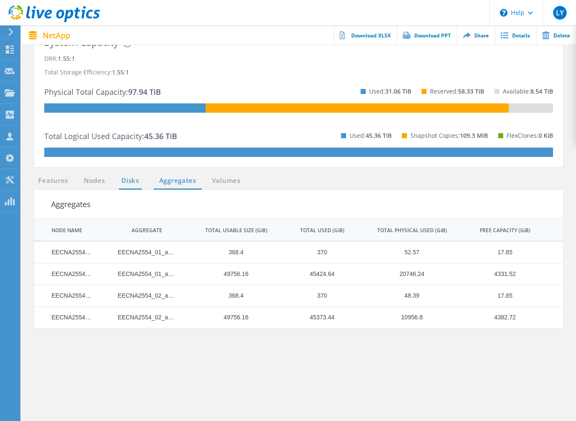
click at [133, 177] on link "Disks" at bounding box center [130, 181] width 23 height 11
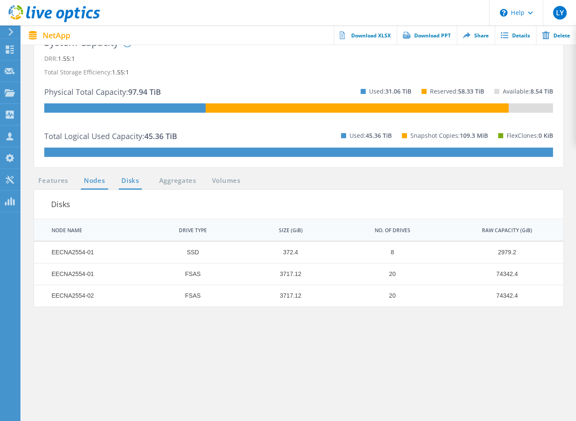
click at [97, 181] on link "Nodes" at bounding box center [94, 181] width 27 height 11
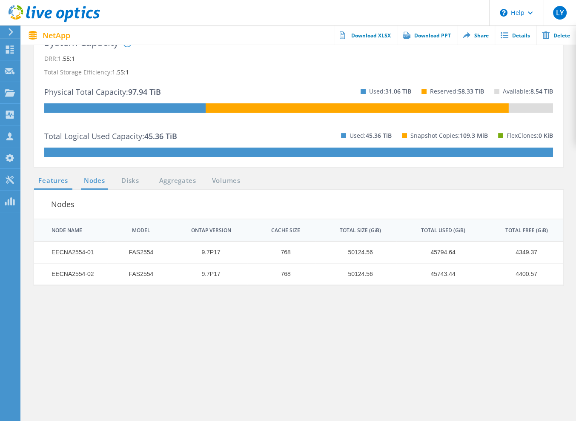
click at [54, 180] on link "Features" at bounding box center [53, 181] width 38 height 11
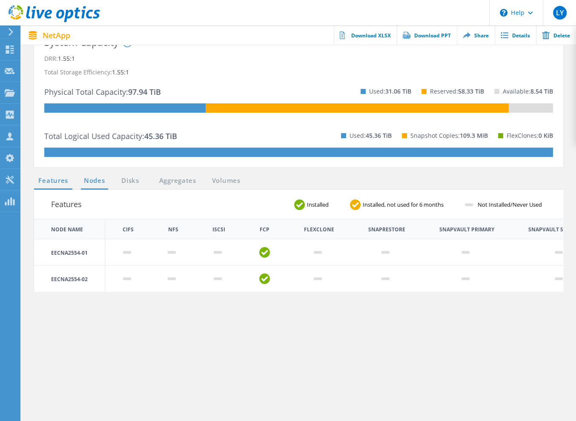
click at [95, 183] on link "Nodes" at bounding box center [94, 181] width 27 height 11
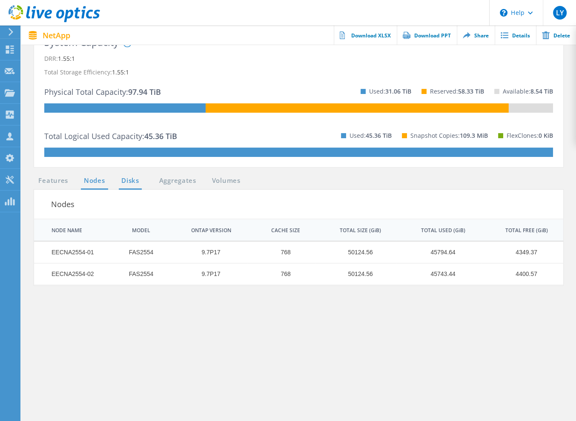
click at [133, 184] on link "Disks" at bounding box center [130, 181] width 23 height 11
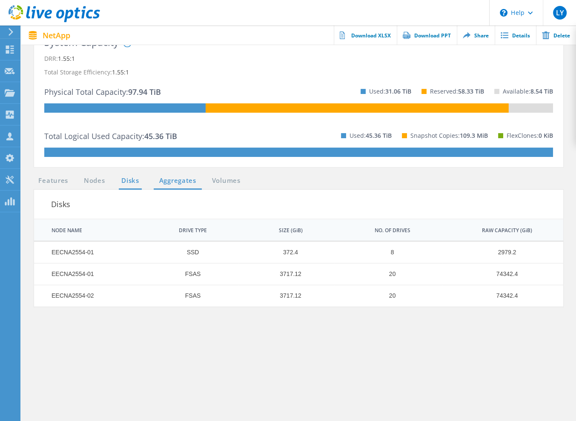
click at [180, 177] on link "Aggregates" at bounding box center [178, 181] width 48 height 11
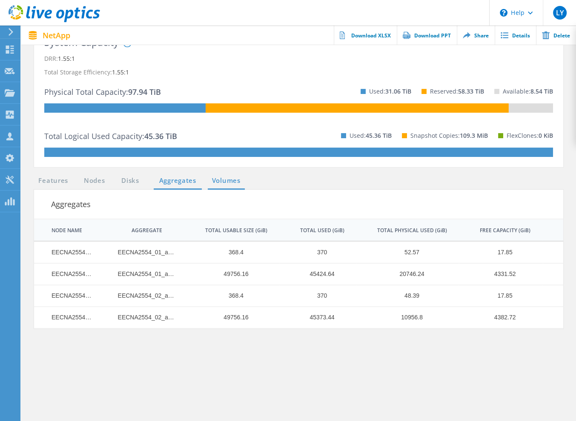
click at [233, 181] on link "Volumes" at bounding box center [226, 181] width 37 height 11
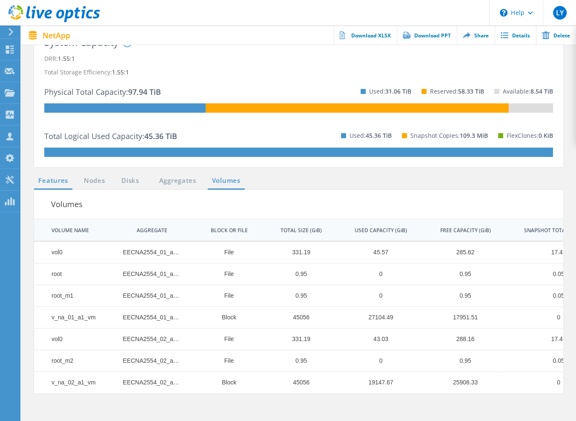
click at [60, 178] on link "Features" at bounding box center [53, 181] width 38 height 11
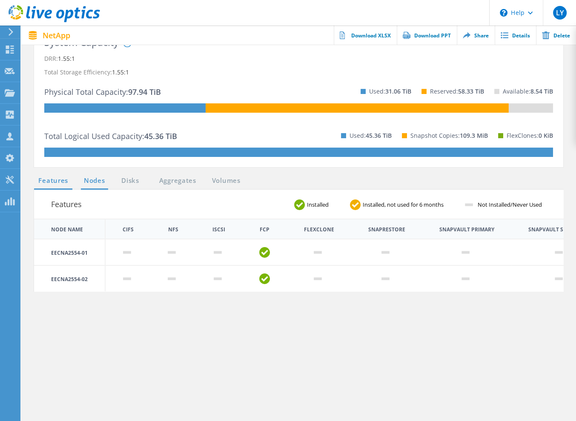
click at [93, 180] on link "Nodes" at bounding box center [94, 181] width 27 height 11
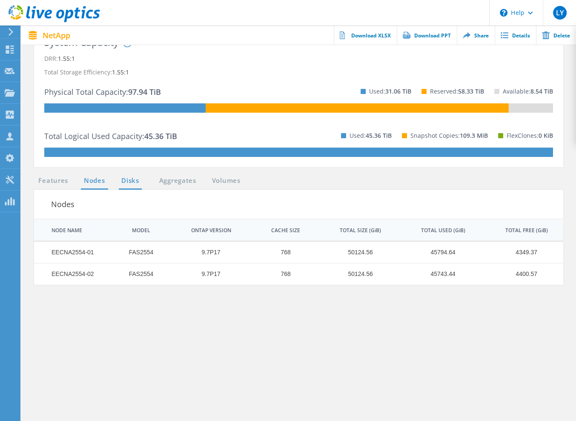
click at [131, 184] on link "Disks" at bounding box center [130, 181] width 23 height 11
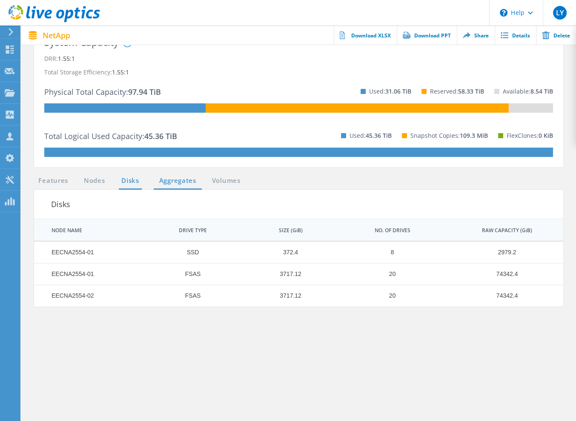
click at [179, 182] on link "Aggregates" at bounding box center [178, 181] width 48 height 11
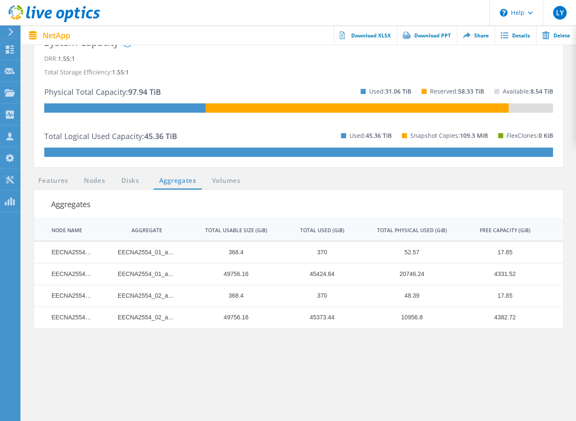
click at [41, 187] on ul "Features Nodes Disks Aggregates Volumes" at bounding box center [139, 183] width 219 height 14
click at [52, 184] on link "Features" at bounding box center [53, 181] width 38 height 11
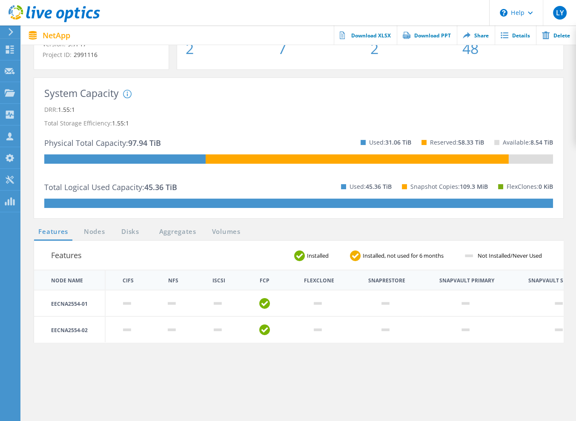
scroll to position [43, 0]
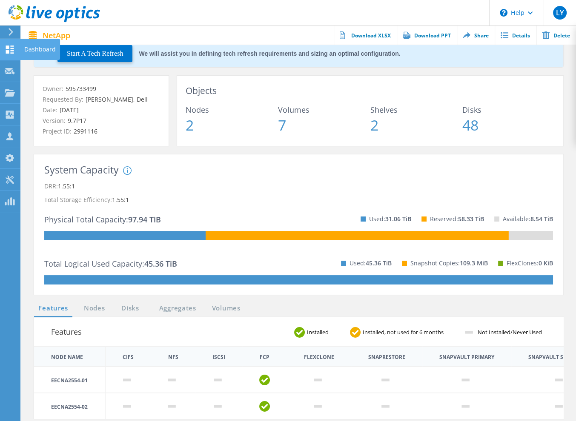
click at [7, 50] on use at bounding box center [10, 50] width 8 height 8
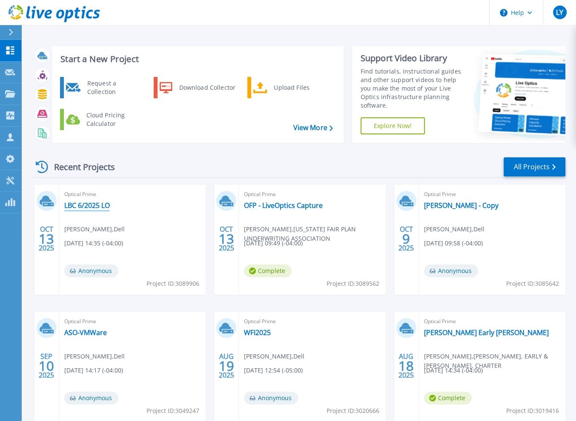
click at [92, 205] on link "LBC 6/2025 LO" at bounding box center [87, 205] width 46 height 9
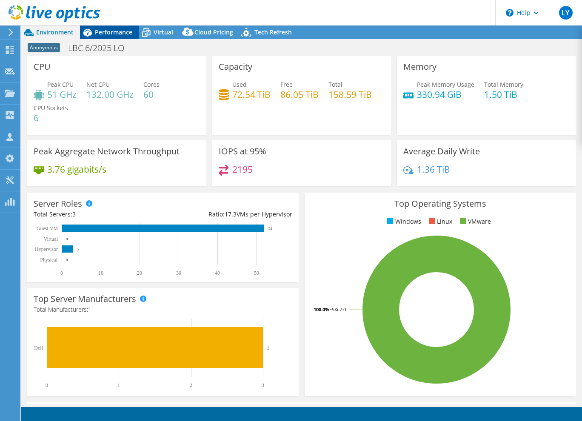
select select "USD"
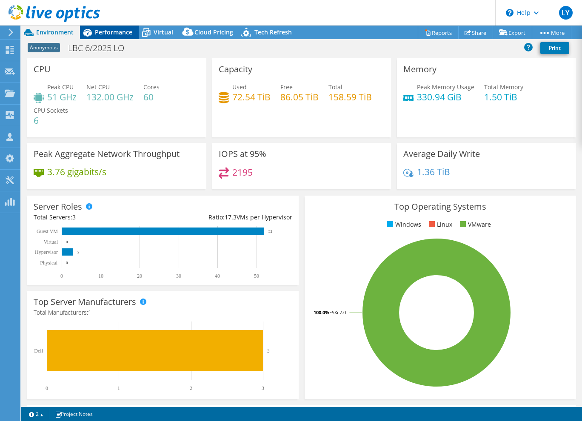
click at [108, 34] on span "Performance" at bounding box center [113, 32] width 37 height 8
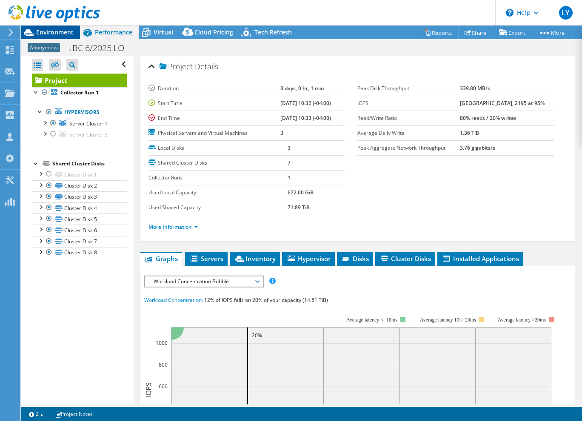
click at [58, 33] on span "Environment" at bounding box center [54, 32] width 37 height 8
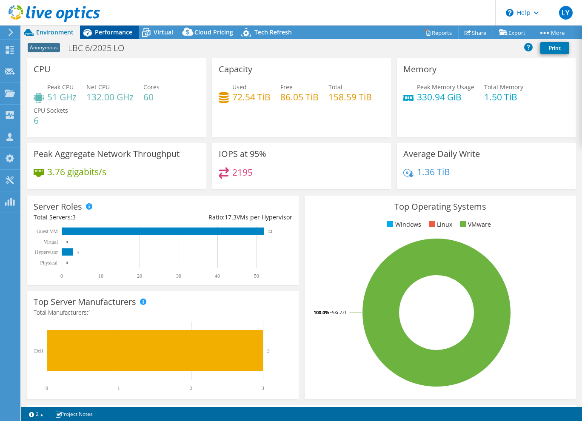
click at [127, 32] on span "Performance" at bounding box center [113, 32] width 37 height 8
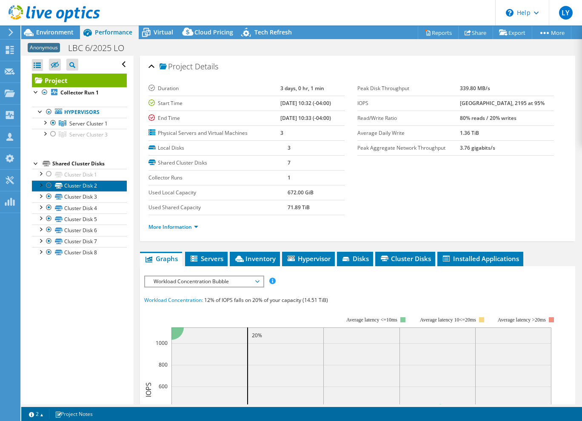
click at [75, 187] on link "Cluster Disk 2" at bounding box center [79, 185] width 95 height 11
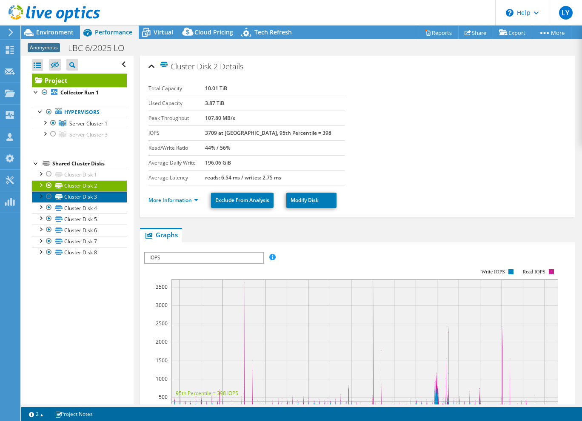
click at [78, 194] on link "Cluster Disk 3" at bounding box center [79, 196] width 95 height 11
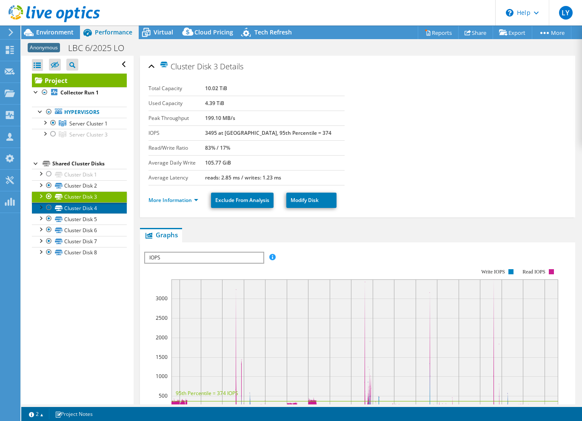
click at [78, 207] on link "Cluster Disk 4" at bounding box center [79, 207] width 95 height 11
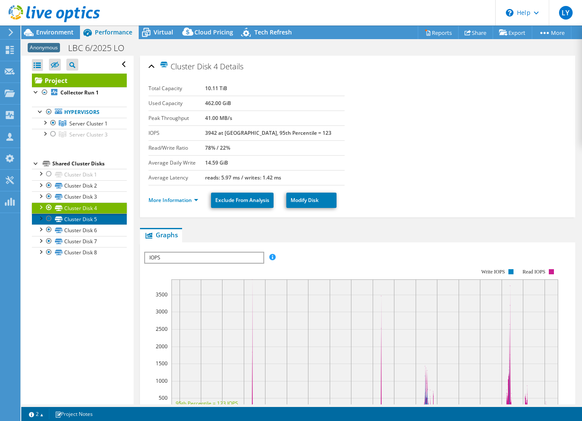
click at [80, 220] on link "Cluster Disk 5" at bounding box center [79, 219] width 95 height 11
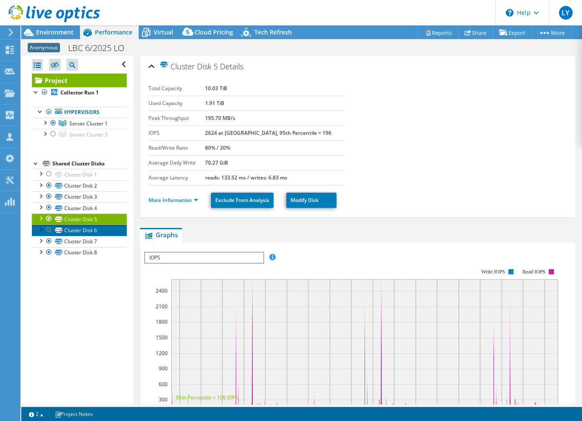
click at [79, 232] on link "Cluster Disk 6" at bounding box center [79, 230] width 95 height 11
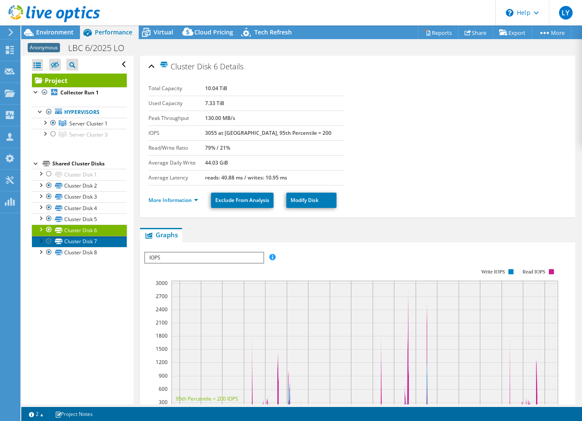
click at [80, 242] on link "Cluster Disk 7" at bounding box center [79, 241] width 95 height 11
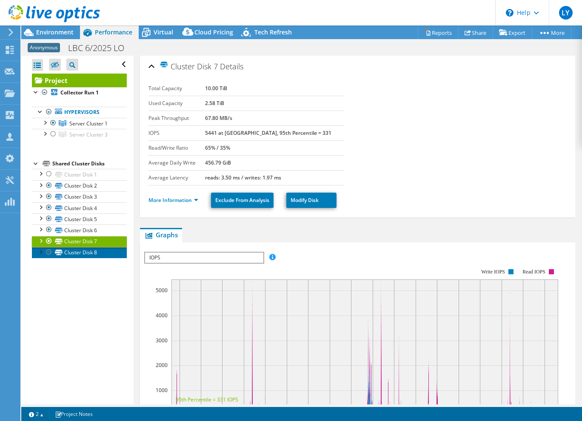
click at [80, 252] on link "Cluster Disk 8" at bounding box center [79, 252] width 95 height 11
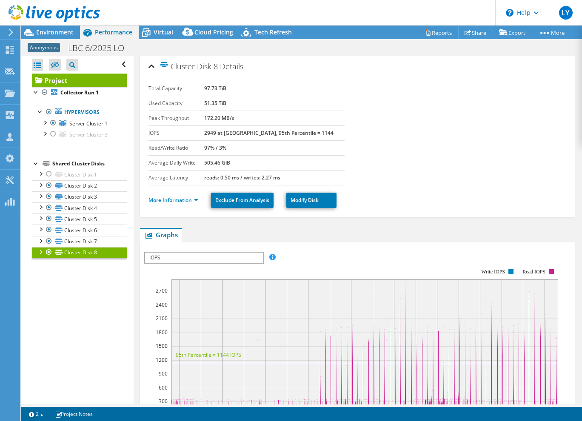
click at [47, 251] on div at bounding box center [49, 252] width 9 height 10
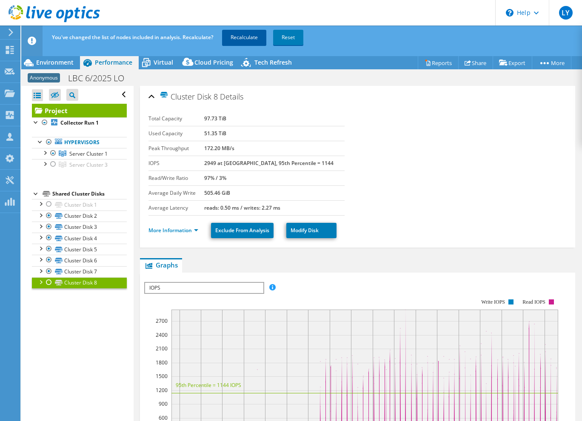
click at [234, 38] on link "Recalculate" at bounding box center [244, 37] width 44 height 15
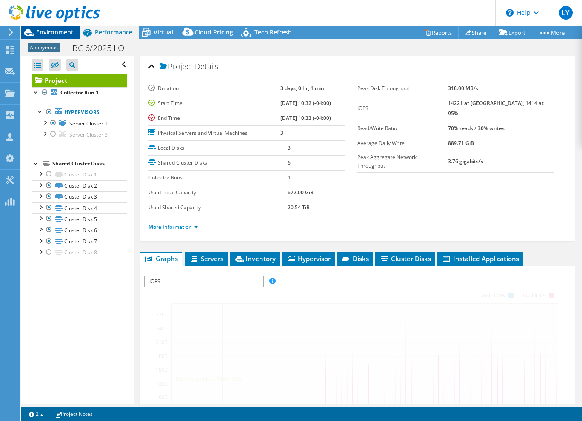
click at [46, 34] on span "Environment" at bounding box center [54, 32] width 37 height 8
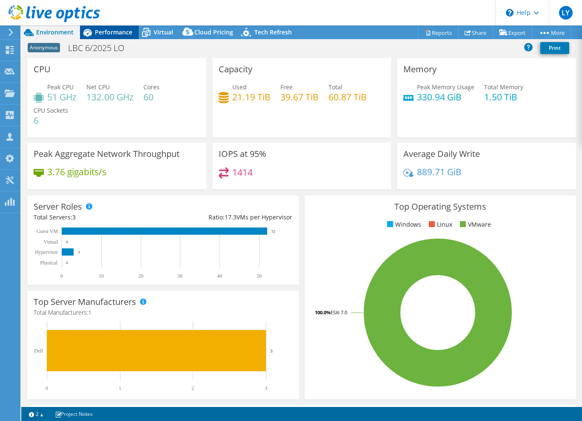
click at [107, 30] on span "Performance" at bounding box center [113, 32] width 37 height 8
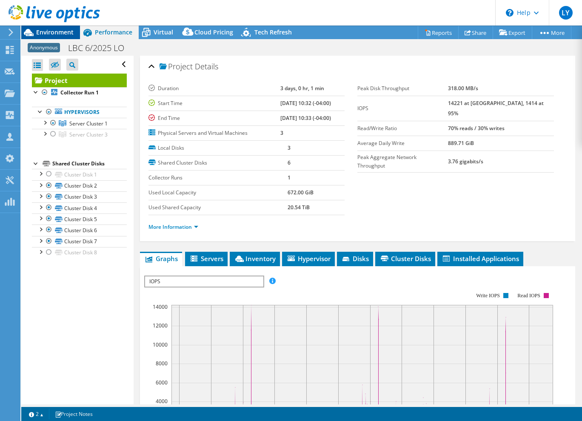
click at [63, 33] on span "Environment" at bounding box center [54, 32] width 37 height 8
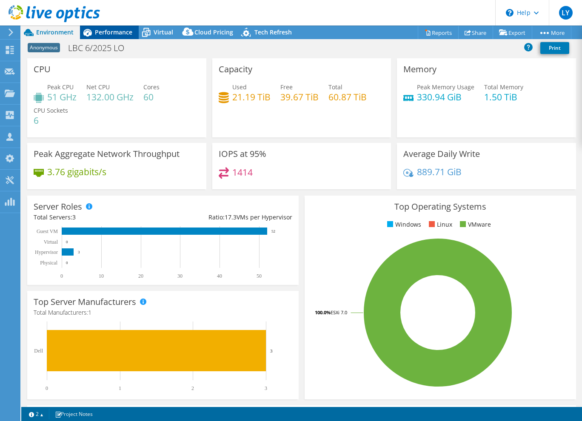
click at [109, 31] on span "Performance" at bounding box center [113, 32] width 37 height 8
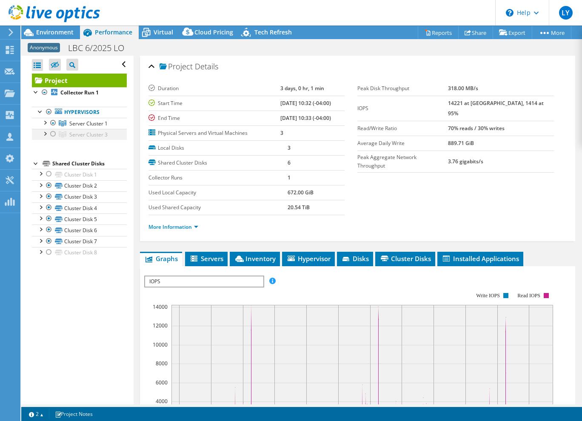
click at [53, 135] on div at bounding box center [53, 134] width 9 height 10
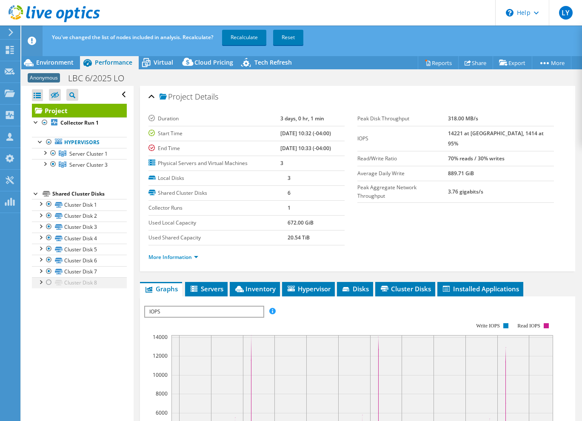
click at [48, 284] on div at bounding box center [49, 282] width 9 height 10
click at [244, 38] on link "Recalculate" at bounding box center [244, 37] width 44 height 15
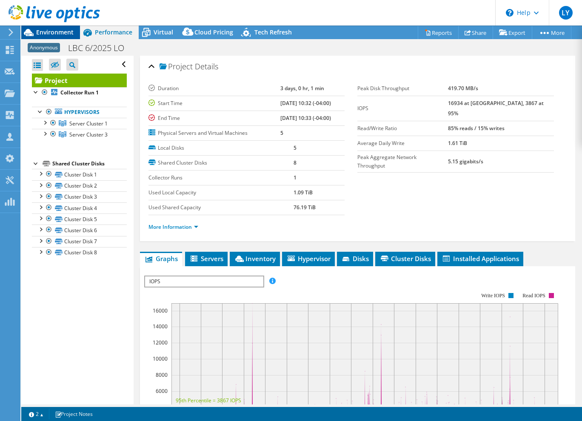
click at [55, 32] on span "Environment" at bounding box center [54, 32] width 37 height 8
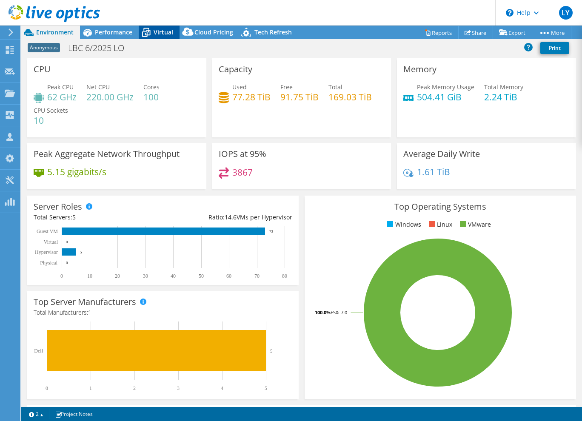
click at [160, 27] on div "Virtual" at bounding box center [159, 33] width 41 height 14
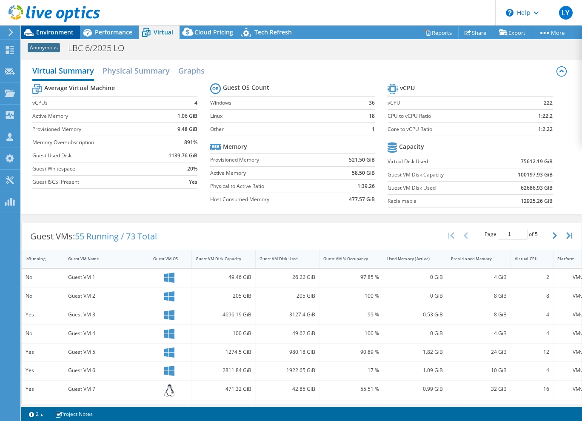
click at [51, 33] on span "Environment" at bounding box center [54, 32] width 37 height 8
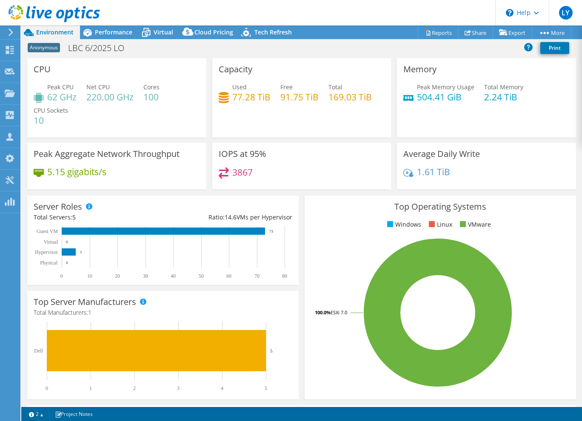
drag, startPoint x: 107, startPoint y: 23, endPoint x: 108, endPoint y: 29, distance: 6.5
click at [108, 23] on header "LY Partner Team Member [PERSON_NAME] [PERSON_NAME][EMAIL_ADDRESS][PERSON_NAME][…" at bounding box center [291, 13] width 582 height 26
click at [106, 33] on span "Performance" at bounding box center [113, 32] width 37 height 8
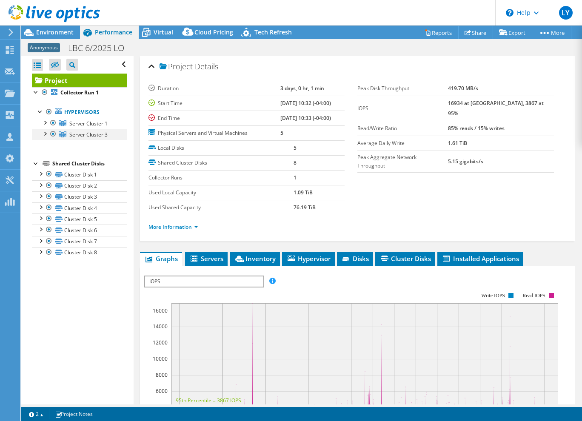
click at [51, 135] on div at bounding box center [53, 134] width 9 height 10
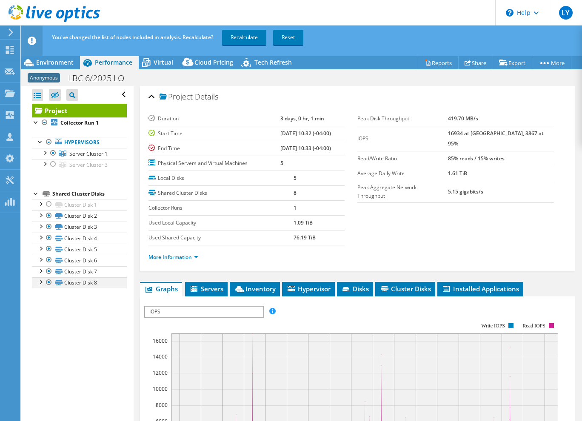
click at [46, 282] on div at bounding box center [49, 282] width 9 height 10
click at [242, 34] on link "Recalculate" at bounding box center [244, 37] width 44 height 15
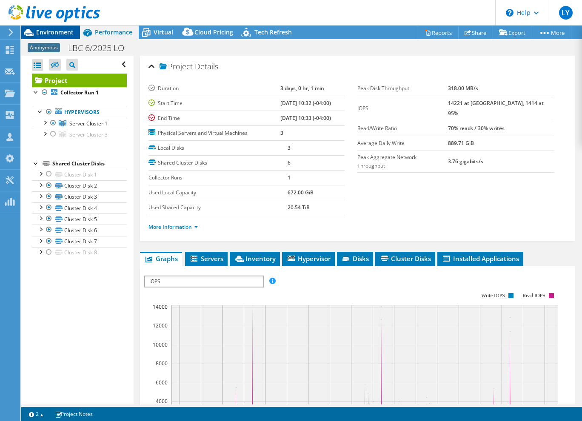
click at [48, 28] on span "Environment" at bounding box center [54, 32] width 37 height 8
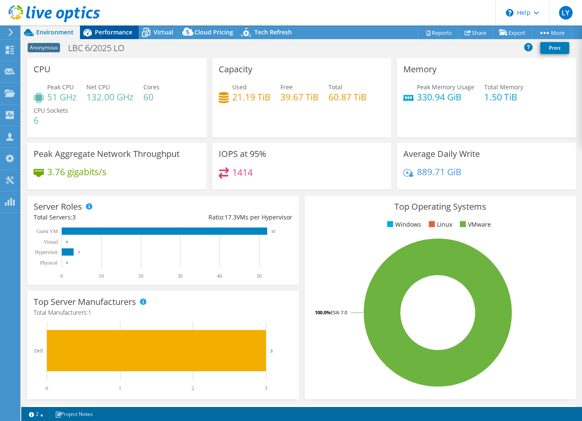
click at [111, 31] on span "Performance" at bounding box center [113, 32] width 37 height 8
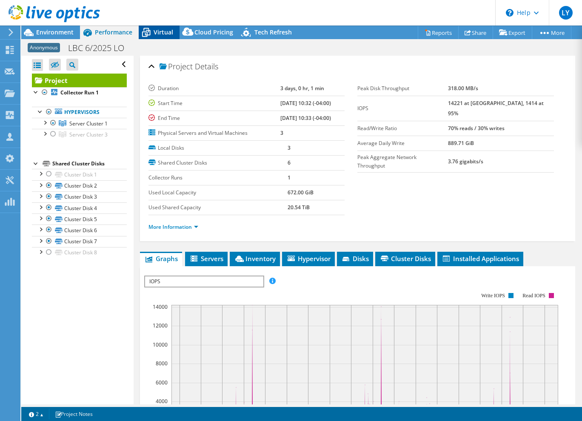
click at [156, 31] on span "Virtual" at bounding box center [164, 32] width 20 height 8
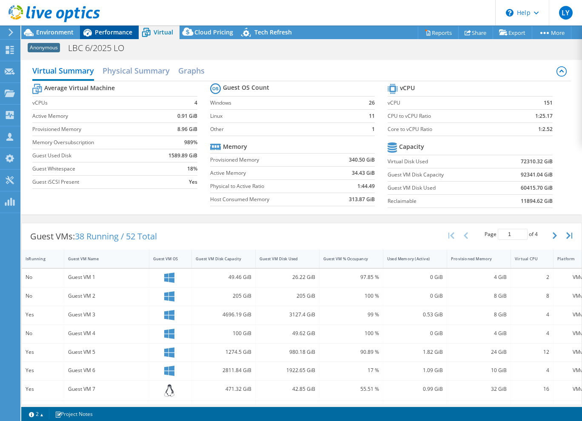
click at [112, 31] on span "Performance" at bounding box center [113, 32] width 37 height 8
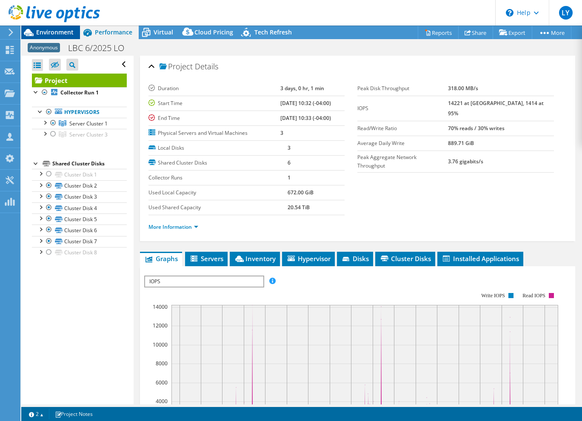
click at [58, 33] on span "Environment" at bounding box center [54, 32] width 37 height 8
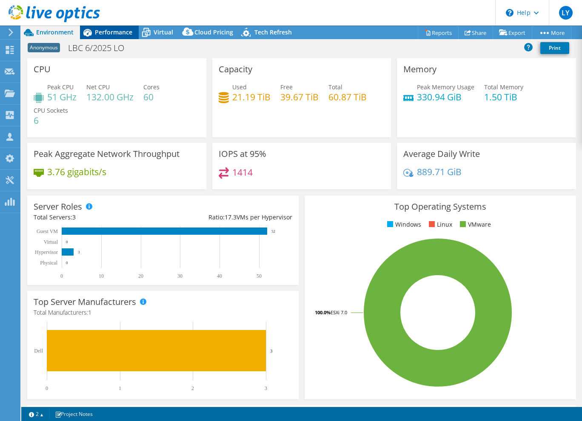
click at [112, 31] on span "Performance" at bounding box center [113, 32] width 37 height 8
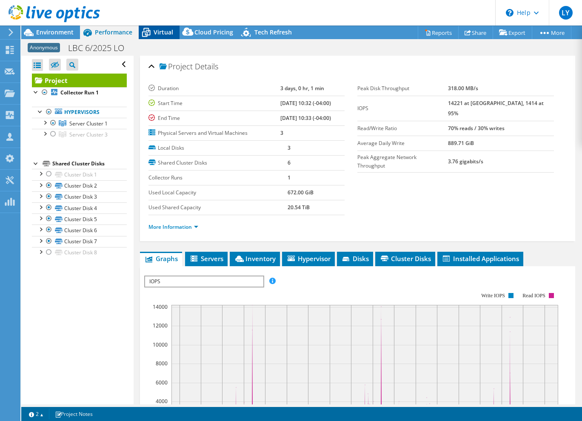
click at [164, 31] on span "Virtual" at bounding box center [164, 32] width 20 height 8
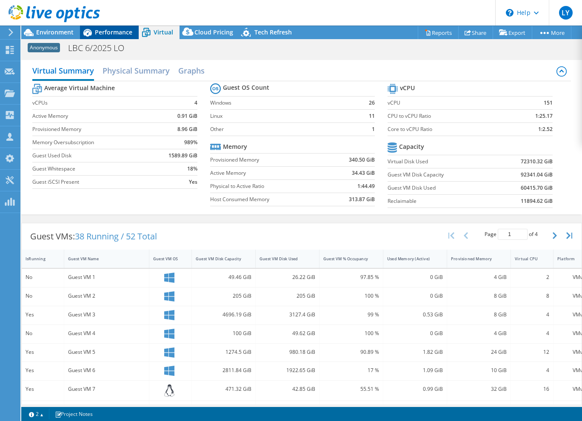
click at [105, 35] on span "Performance" at bounding box center [113, 32] width 37 height 8
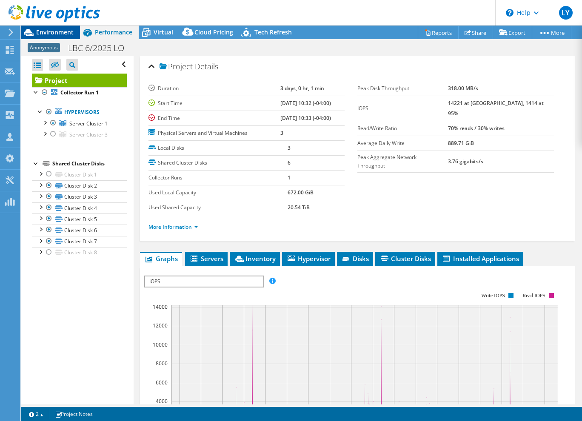
click at [50, 36] on span "Environment" at bounding box center [54, 32] width 37 height 8
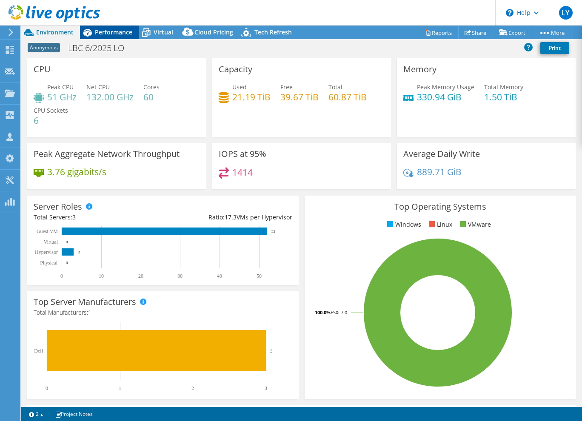
click at [108, 34] on span "Performance" at bounding box center [113, 32] width 37 height 8
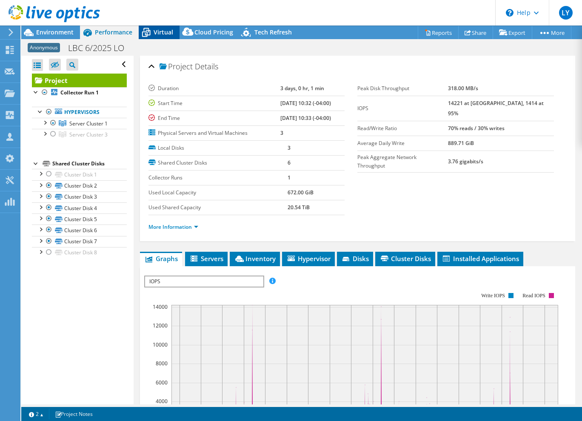
click at [146, 31] on icon at bounding box center [146, 33] width 9 height 7
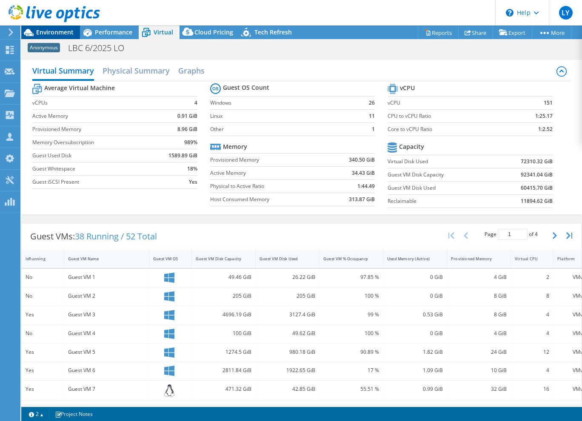
click at [64, 34] on span "Environment" at bounding box center [54, 32] width 37 height 8
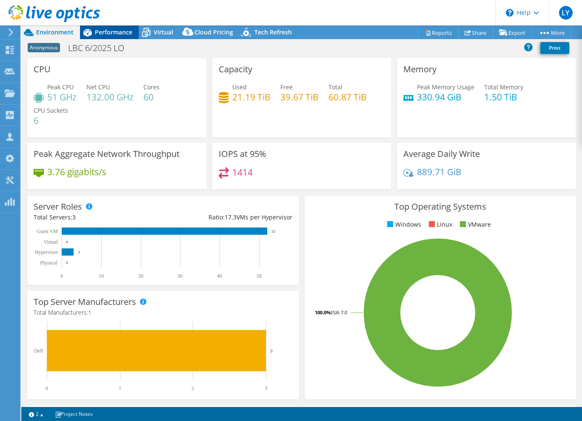
click at [100, 37] on div "Performance" at bounding box center [109, 33] width 59 height 14
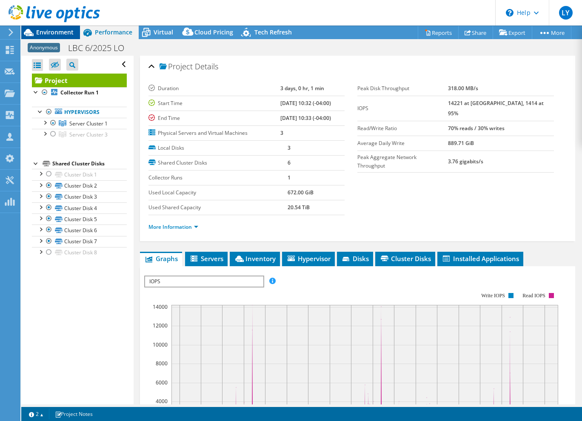
click at [55, 31] on span "Environment" at bounding box center [54, 32] width 37 height 8
